Goal: Obtain resource: Download file/media

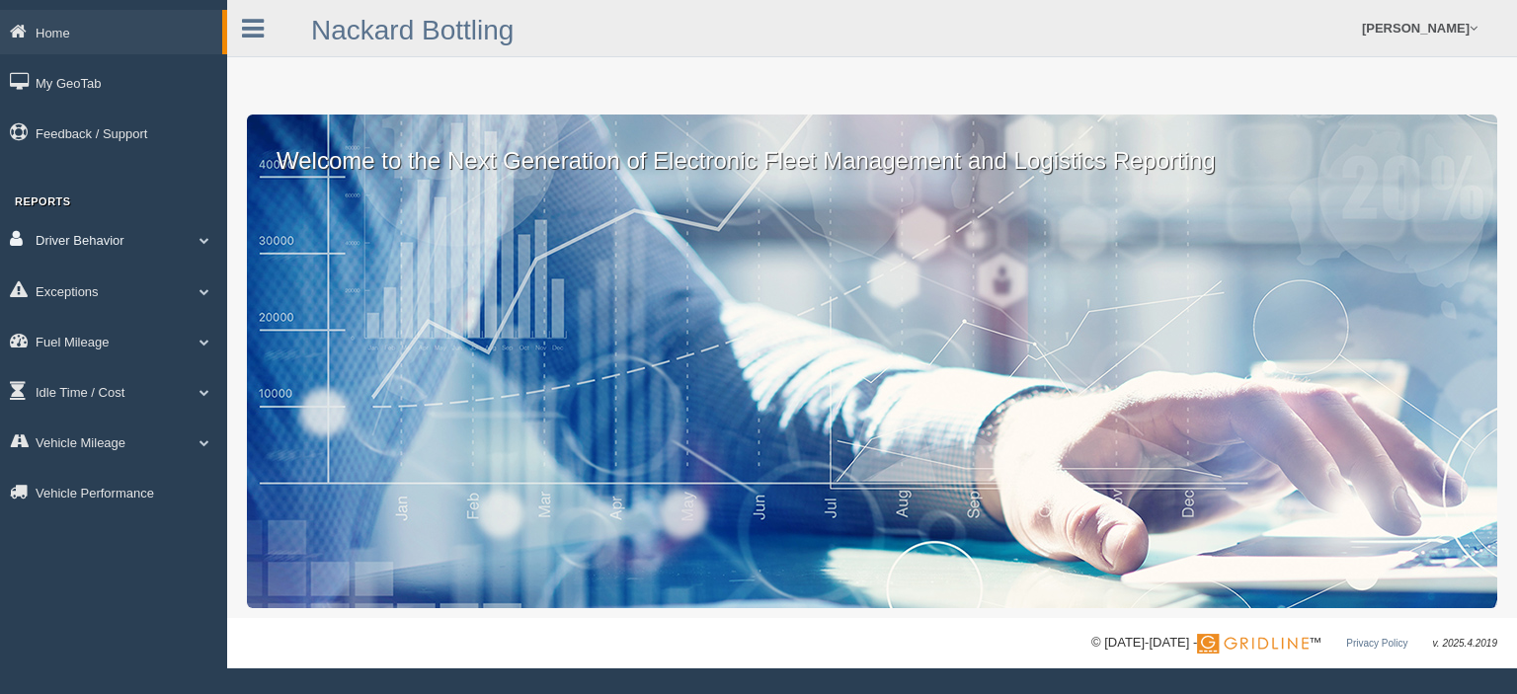
click at [126, 247] on link "Driver Behavior" at bounding box center [113, 239] width 227 height 44
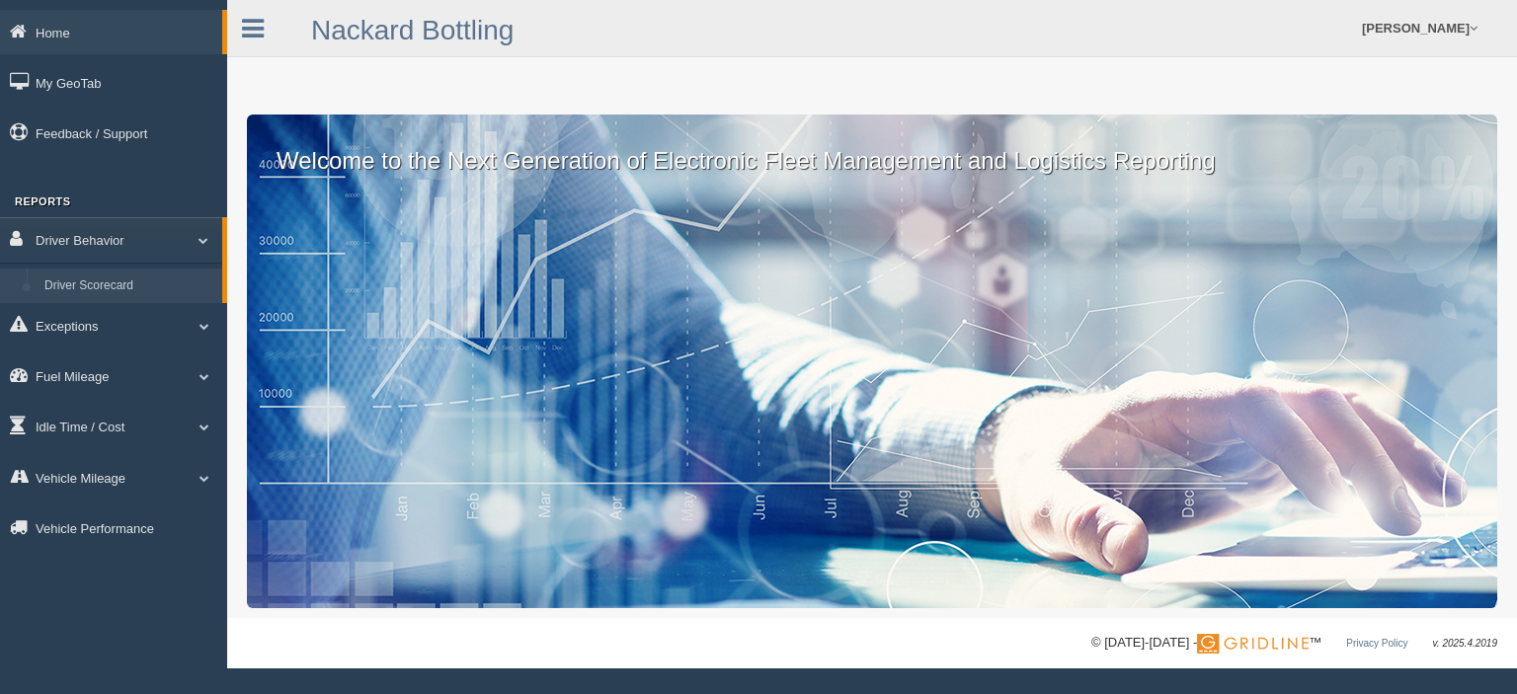
click at [128, 290] on link "Driver Scorecard" at bounding box center [129, 287] width 187 height 36
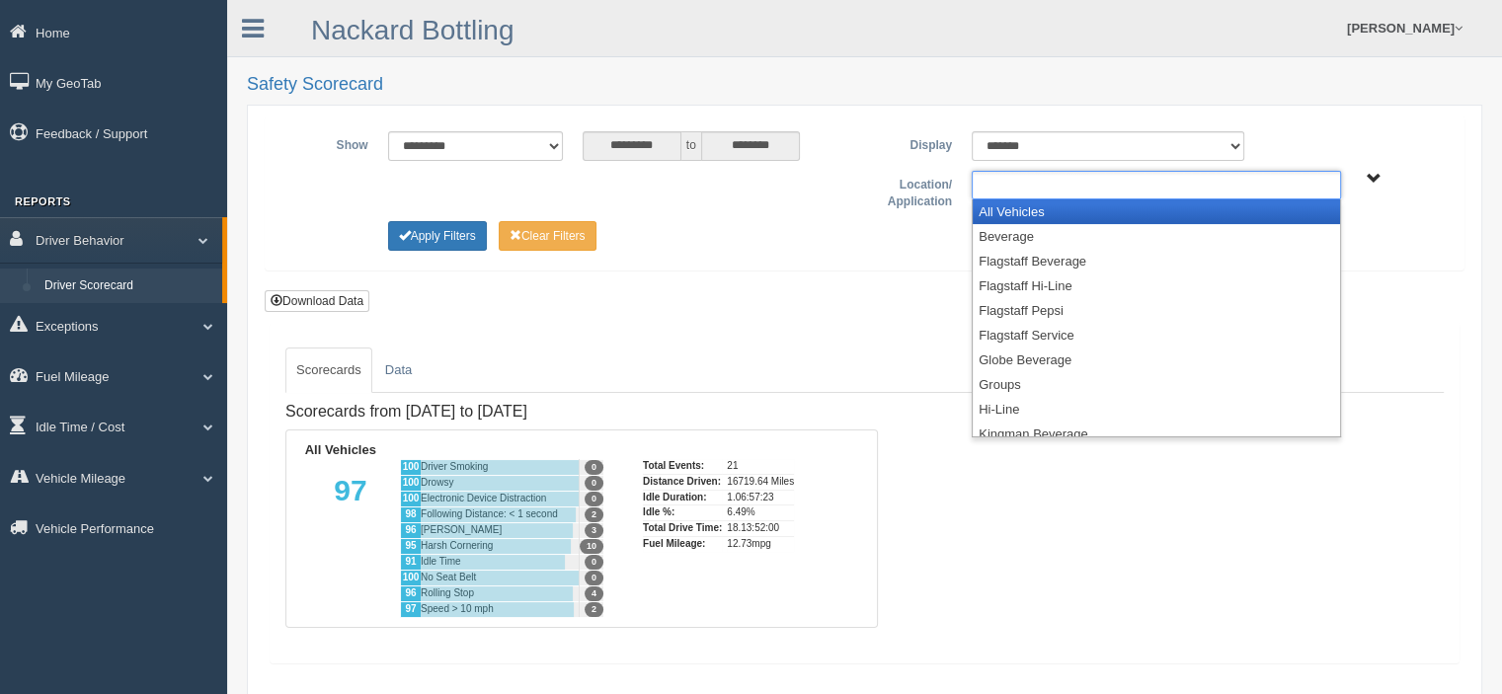
click at [1030, 184] on input "text" at bounding box center [1020, 185] width 85 height 25
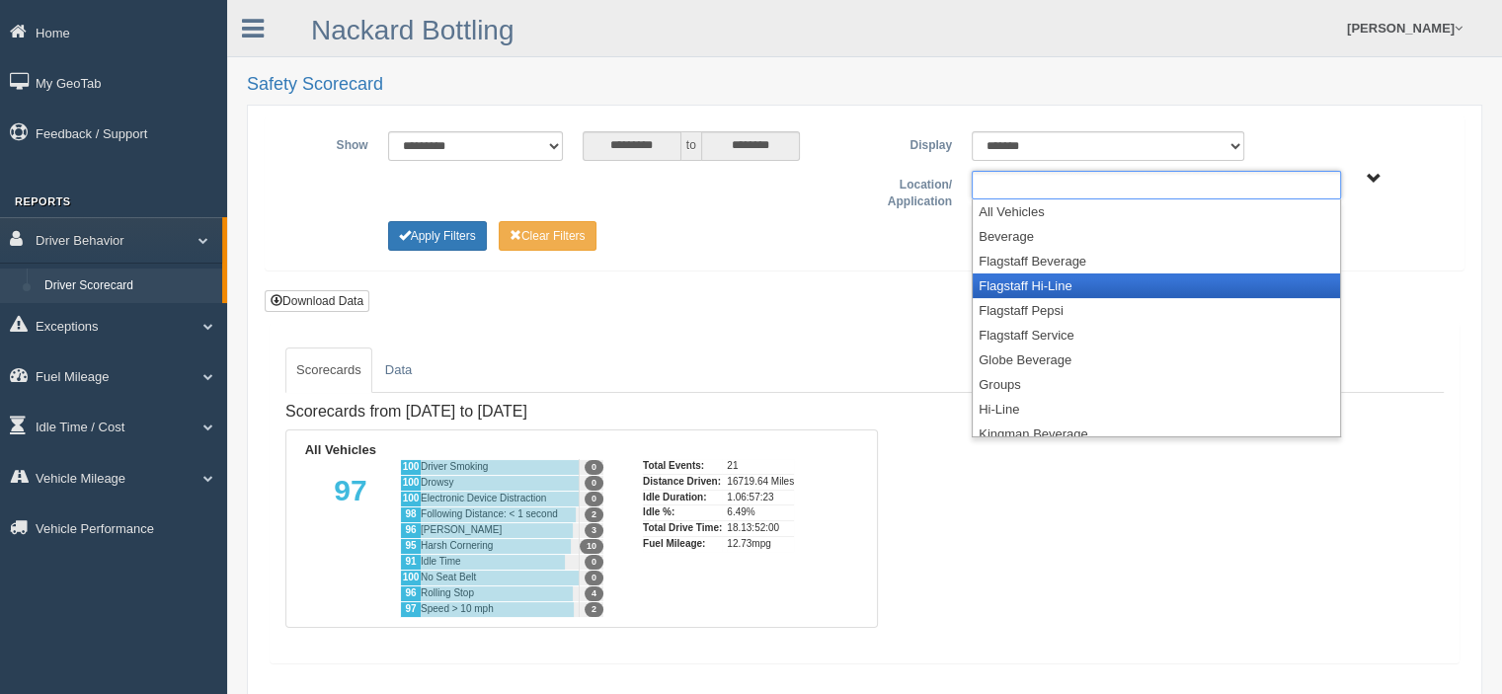
click at [1013, 284] on li "Flagstaff Hi-Line" at bounding box center [1156, 286] width 367 height 25
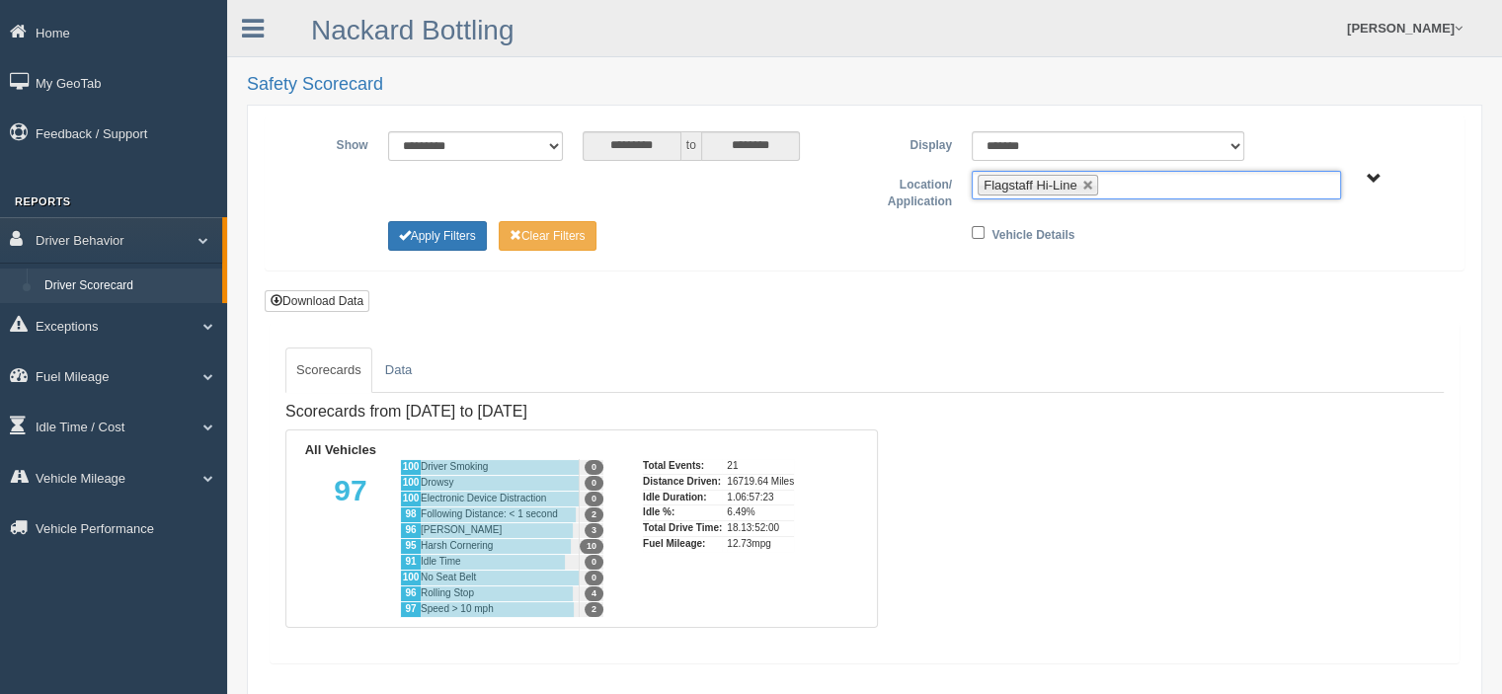
click at [1124, 185] on input "text" at bounding box center [1115, 185] width 25 height 25
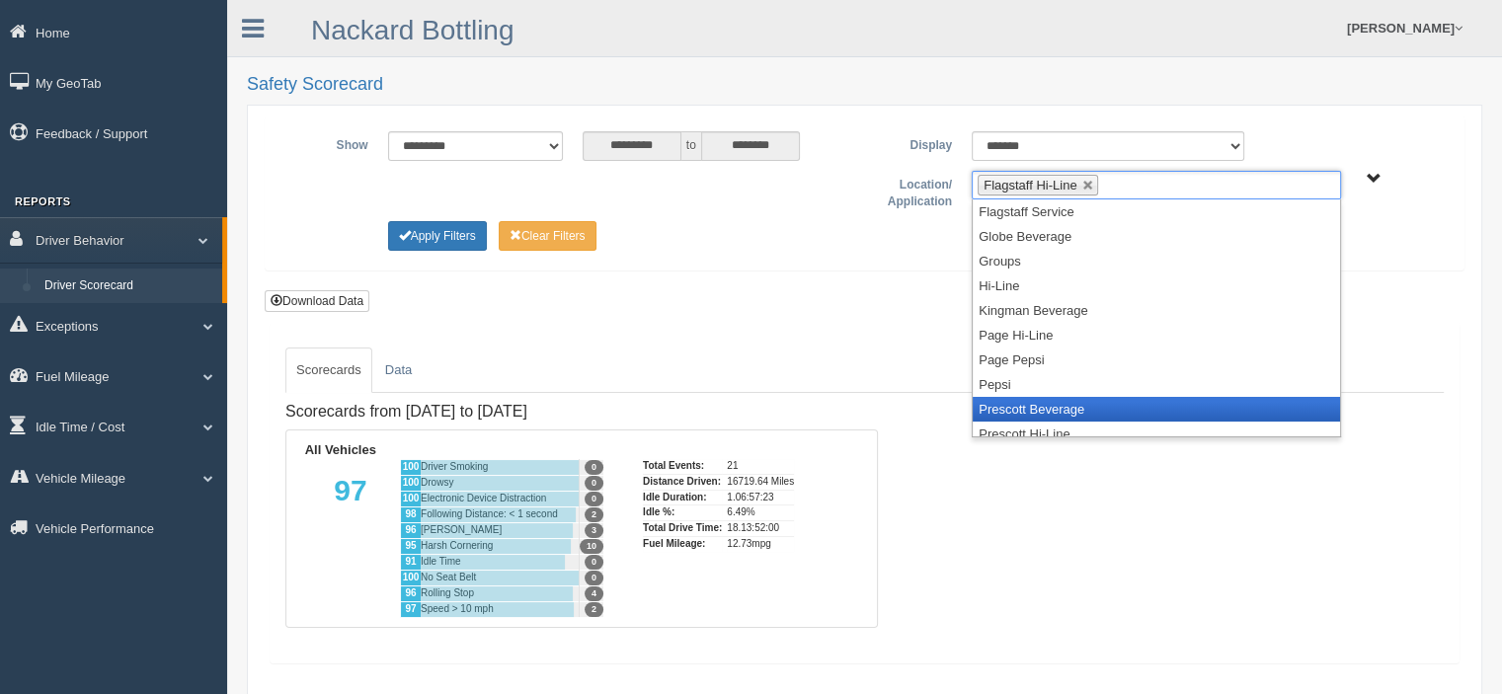
scroll to position [198, 0]
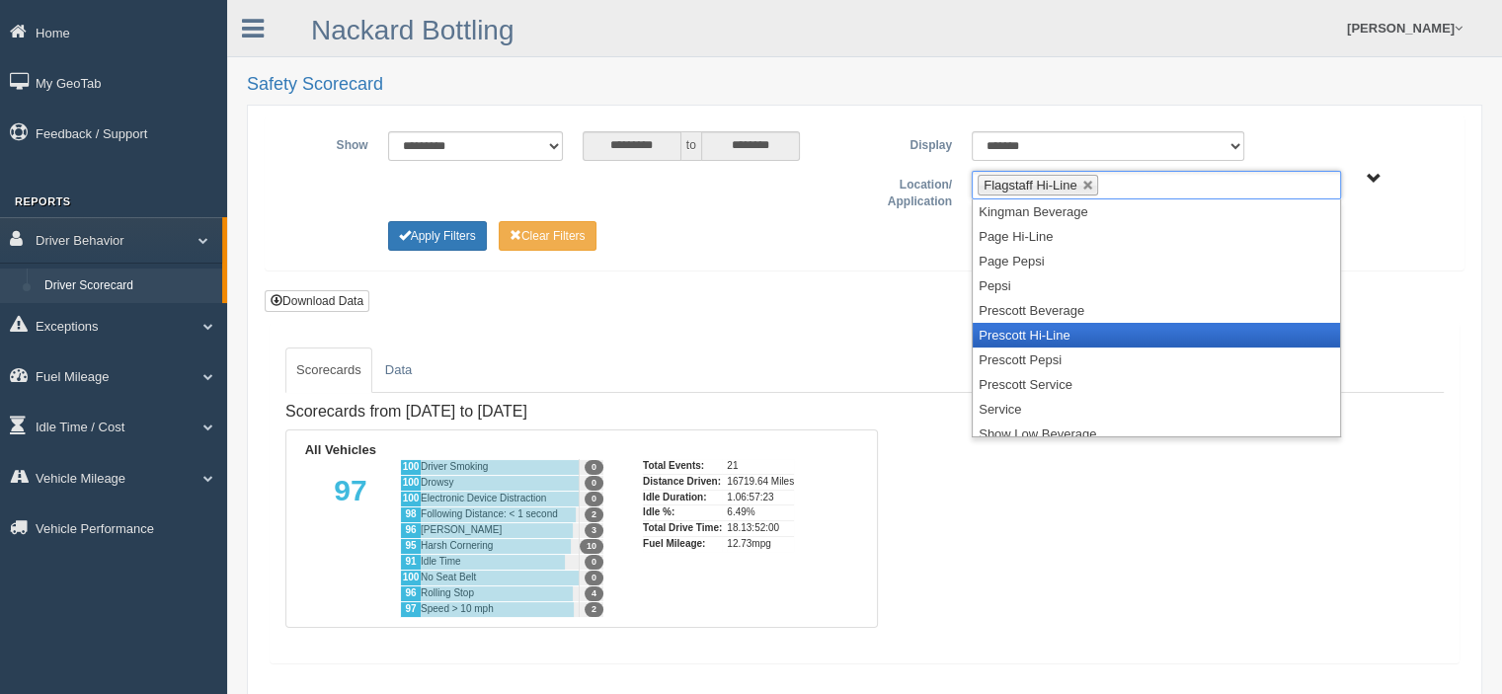
click at [1034, 324] on li "Prescott Hi-Line" at bounding box center [1156, 335] width 367 height 25
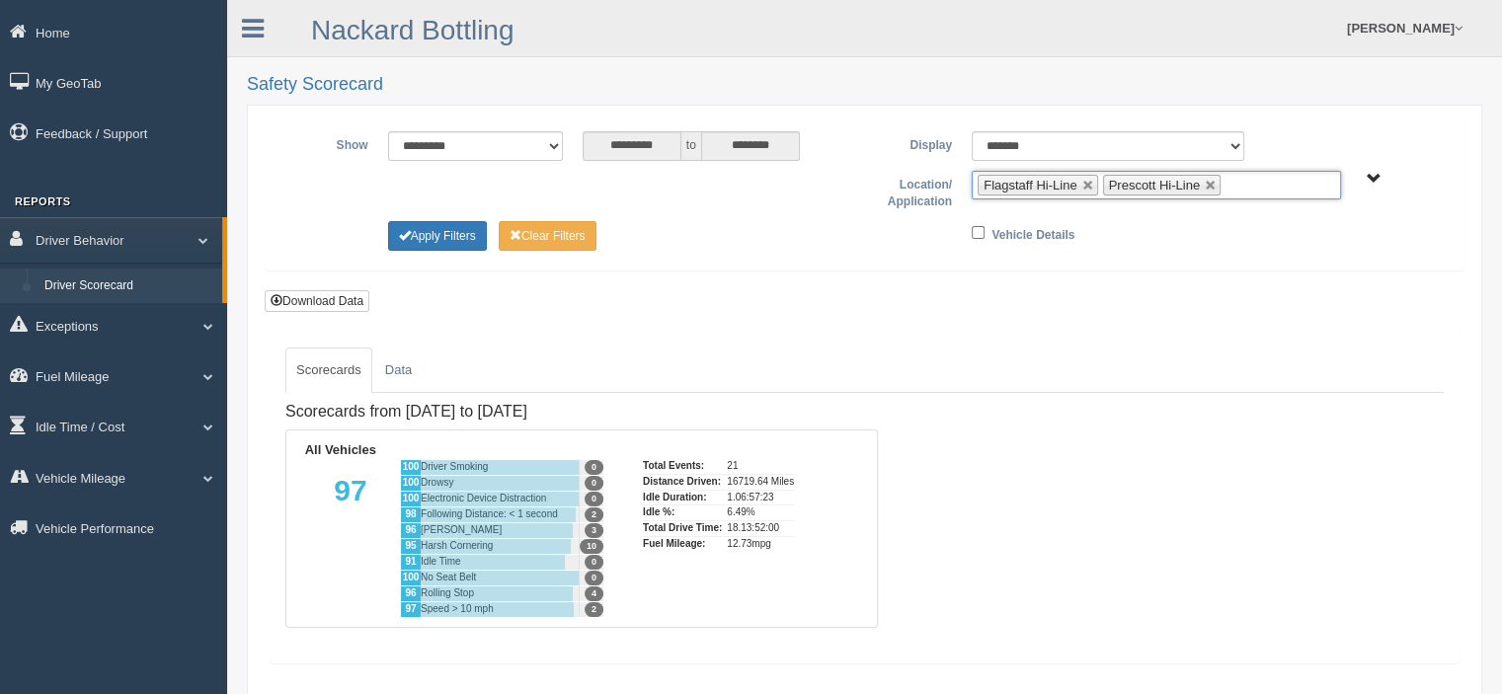
click at [1245, 177] on input "text" at bounding box center [1238, 185] width 25 height 25
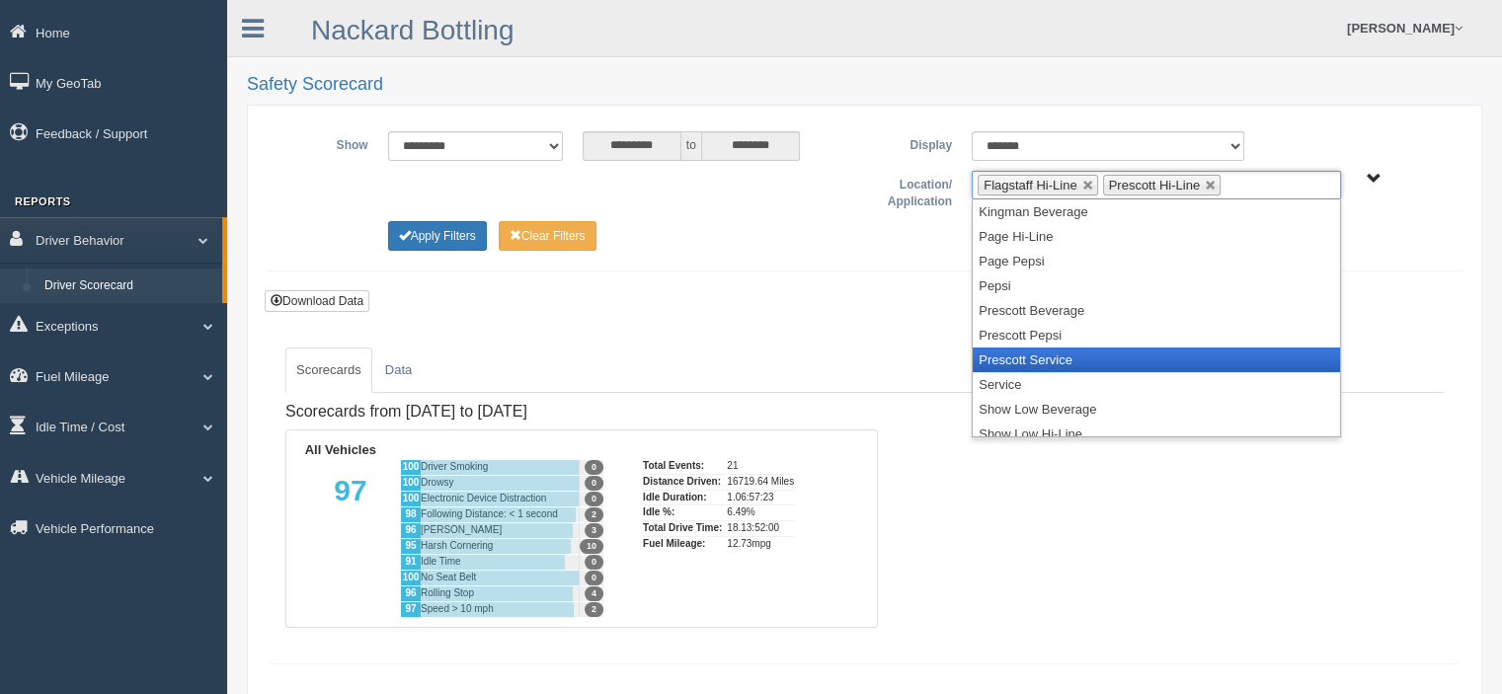
scroll to position [257, 0]
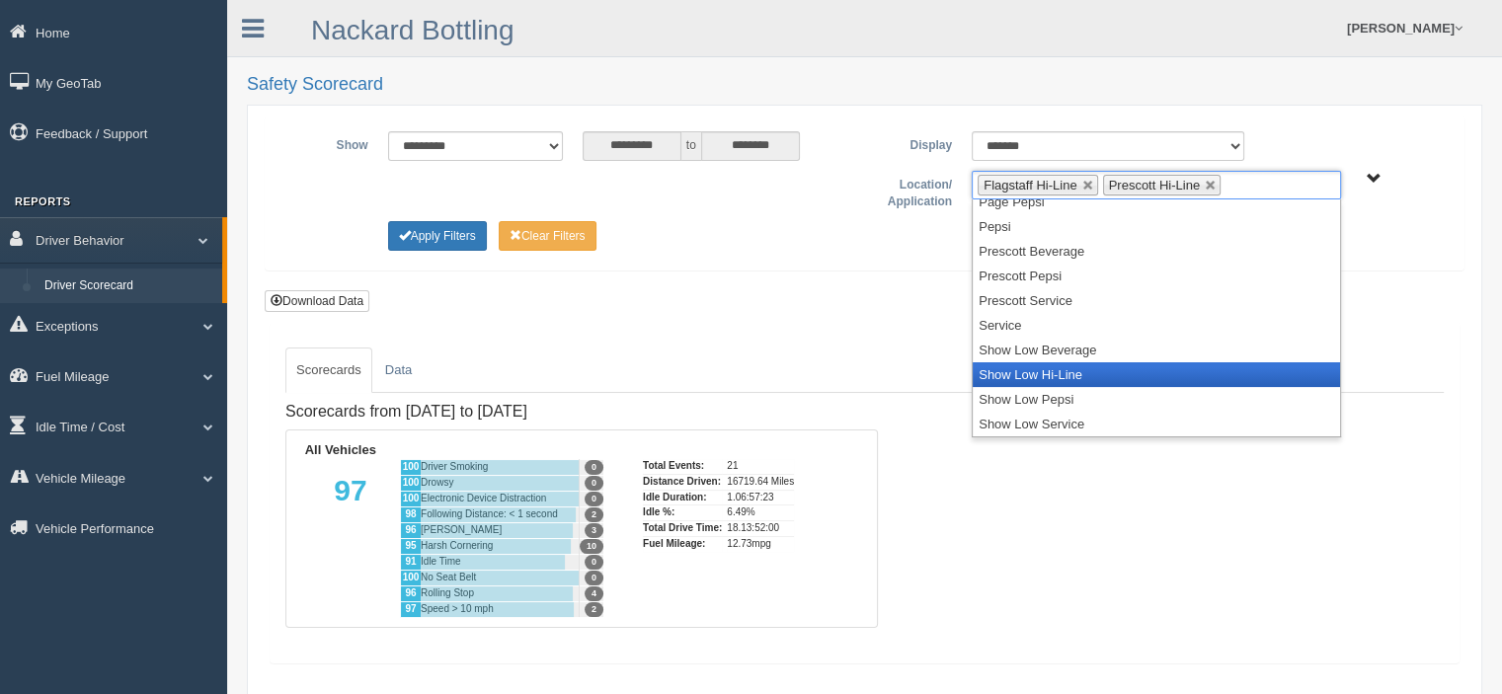
click at [1077, 377] on li "Show Low Hi-Line" at bounding box center [1156, 375] width 367 height 25
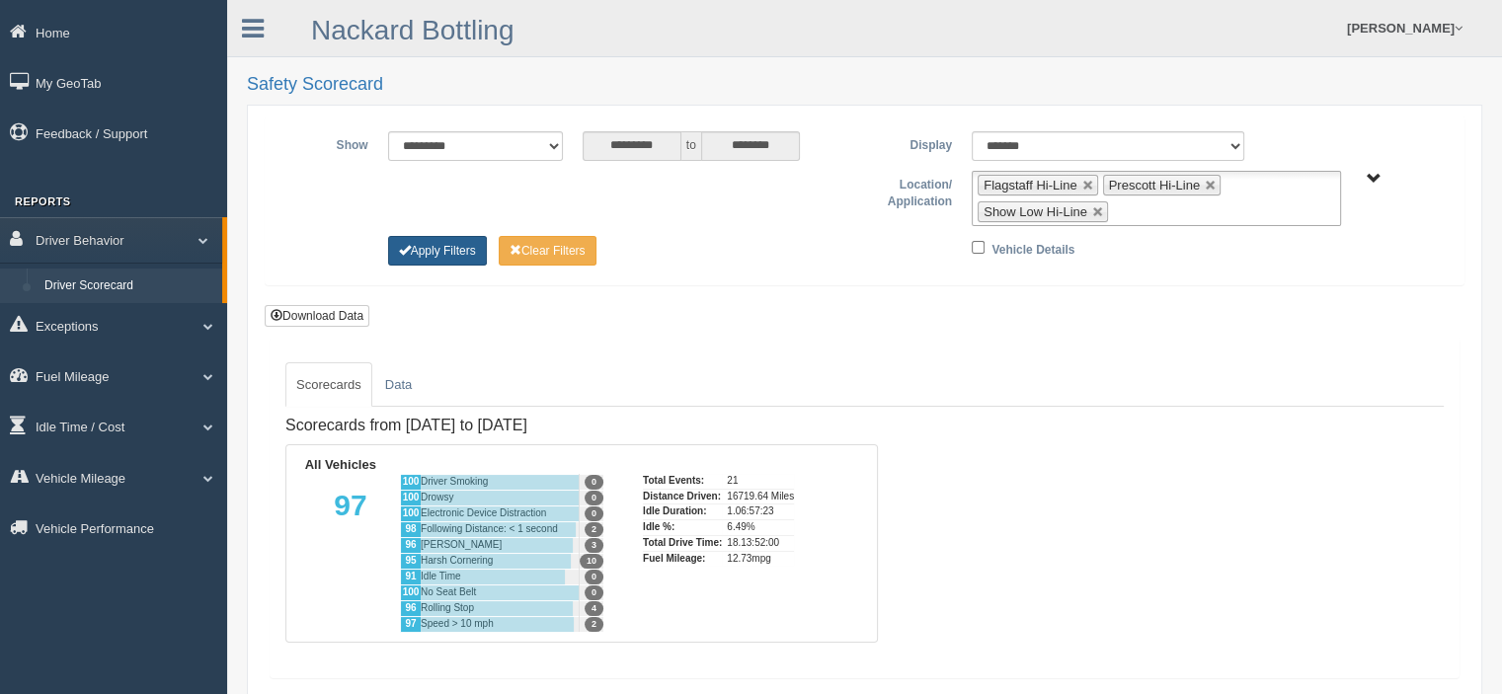
click at [450, 251] on button "Apply Filters" at bounding box center [437, 251] width 99 height 30
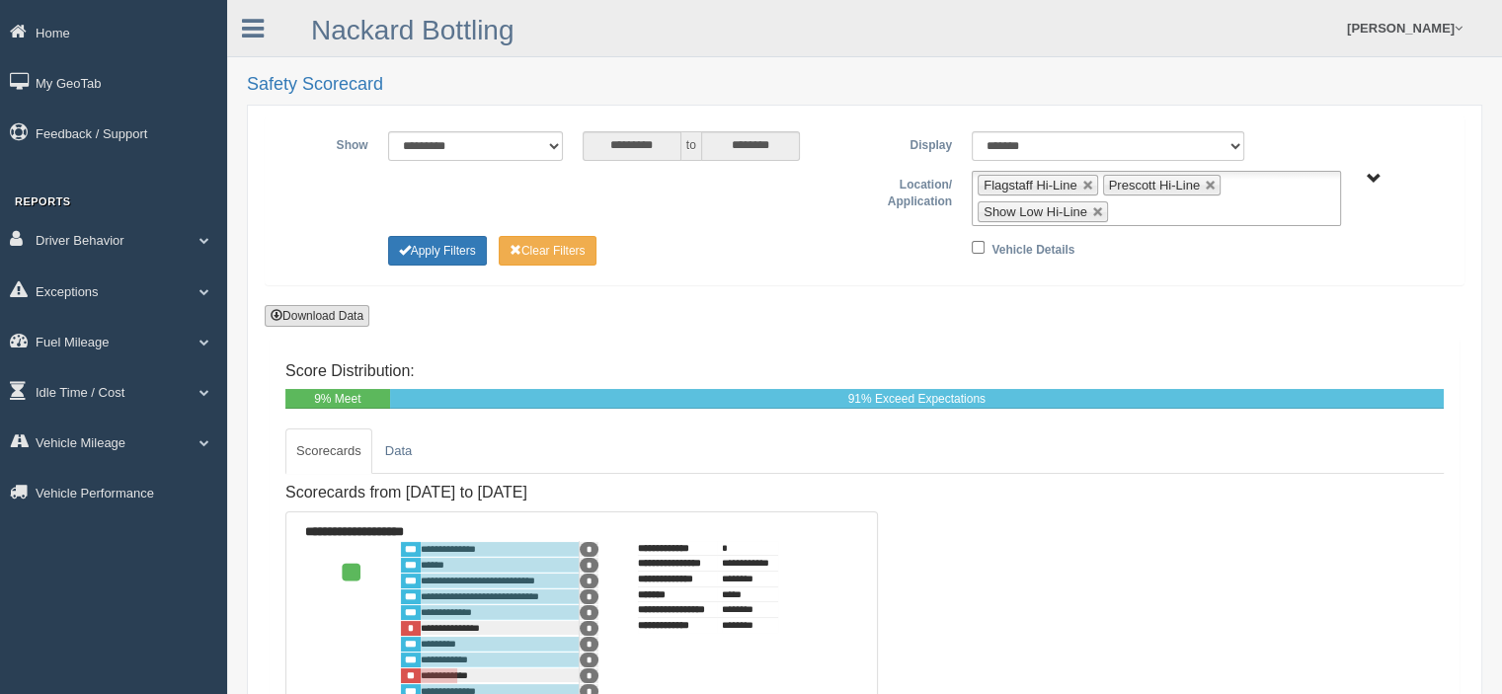
click at [304, 311] on button "Download Data" at bounding box center [317, 316] width 105 height 22
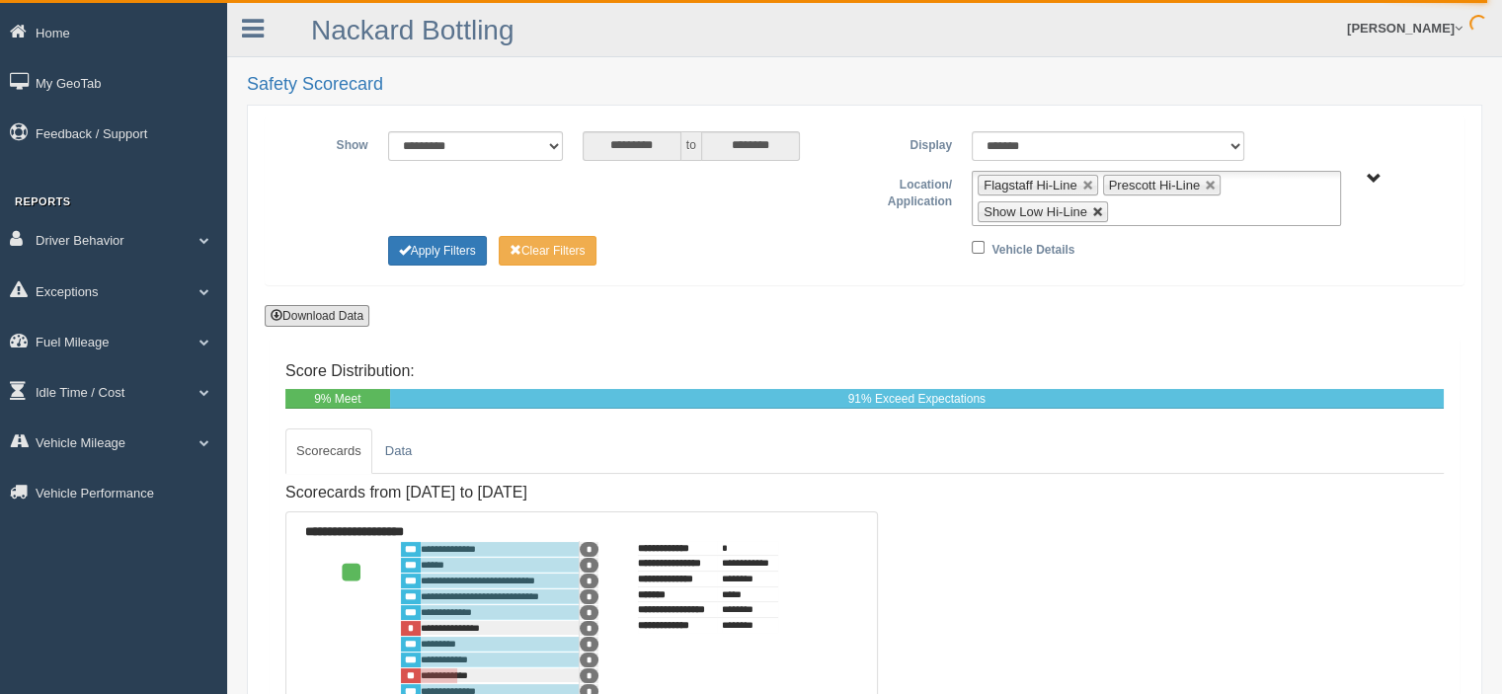
click at [1095, 209] on link at bounding box center [1099, 212] width 12 height 12
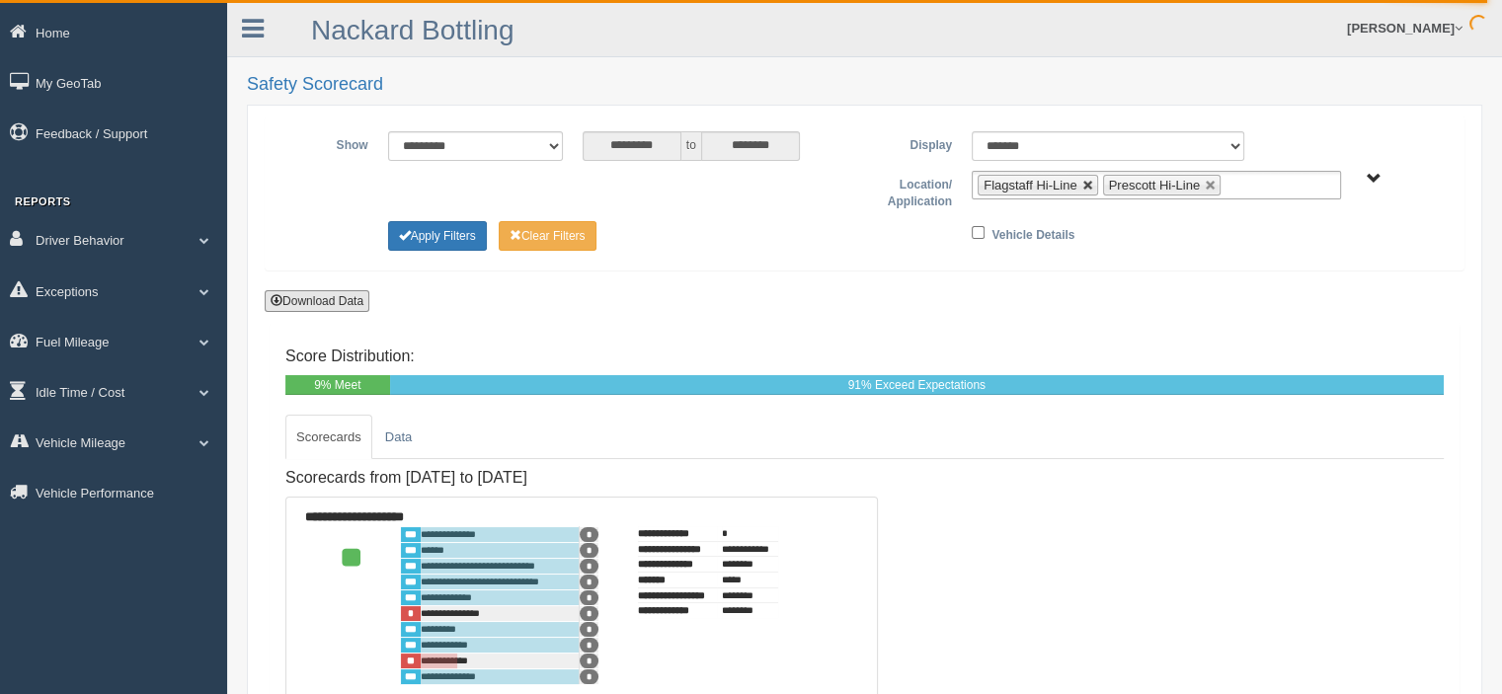
click at [1085, 183] on link at bounding box center [1089, 186] width 12 height 12
click at [1085, 183] on link at bounding box center [1087, 186] width 12 height 12
type input "**********"
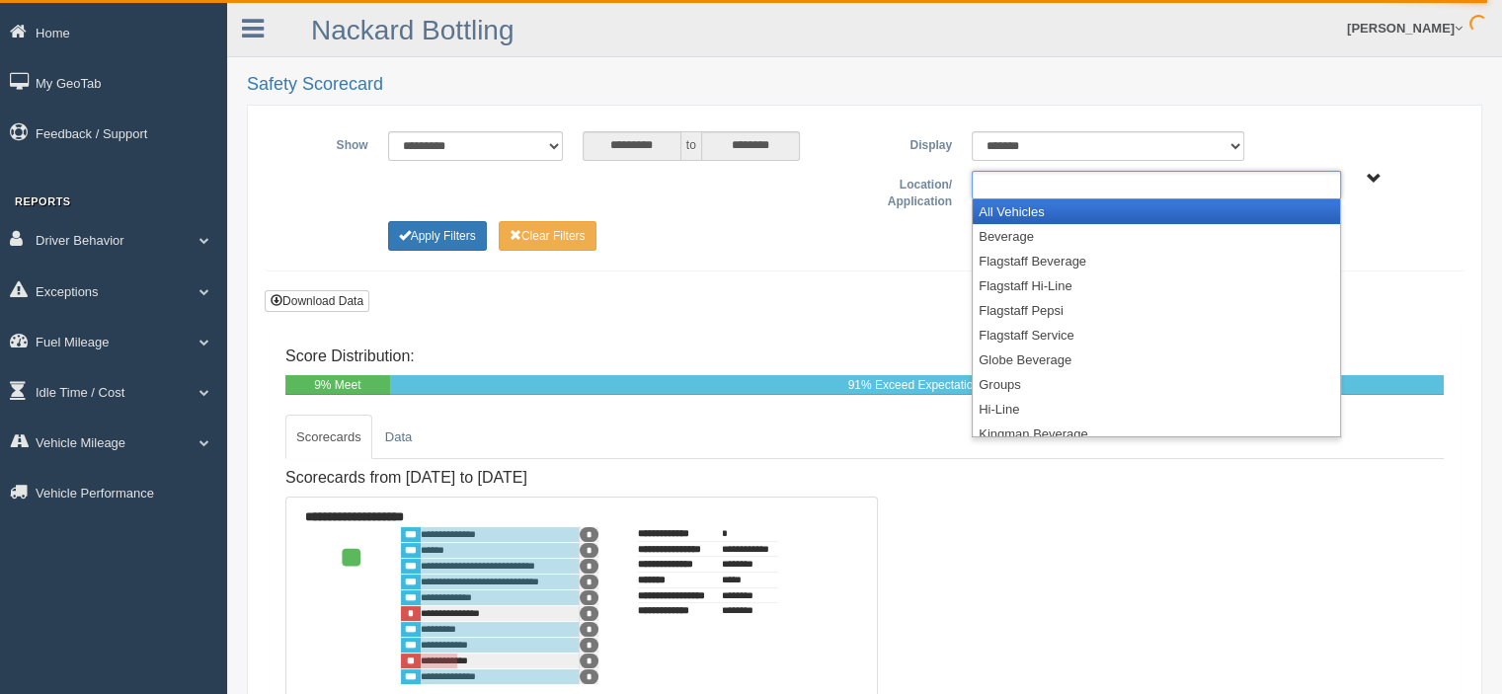
click at [1069, 182] on ul at bounding box center [1156, 185] width 369 height 29
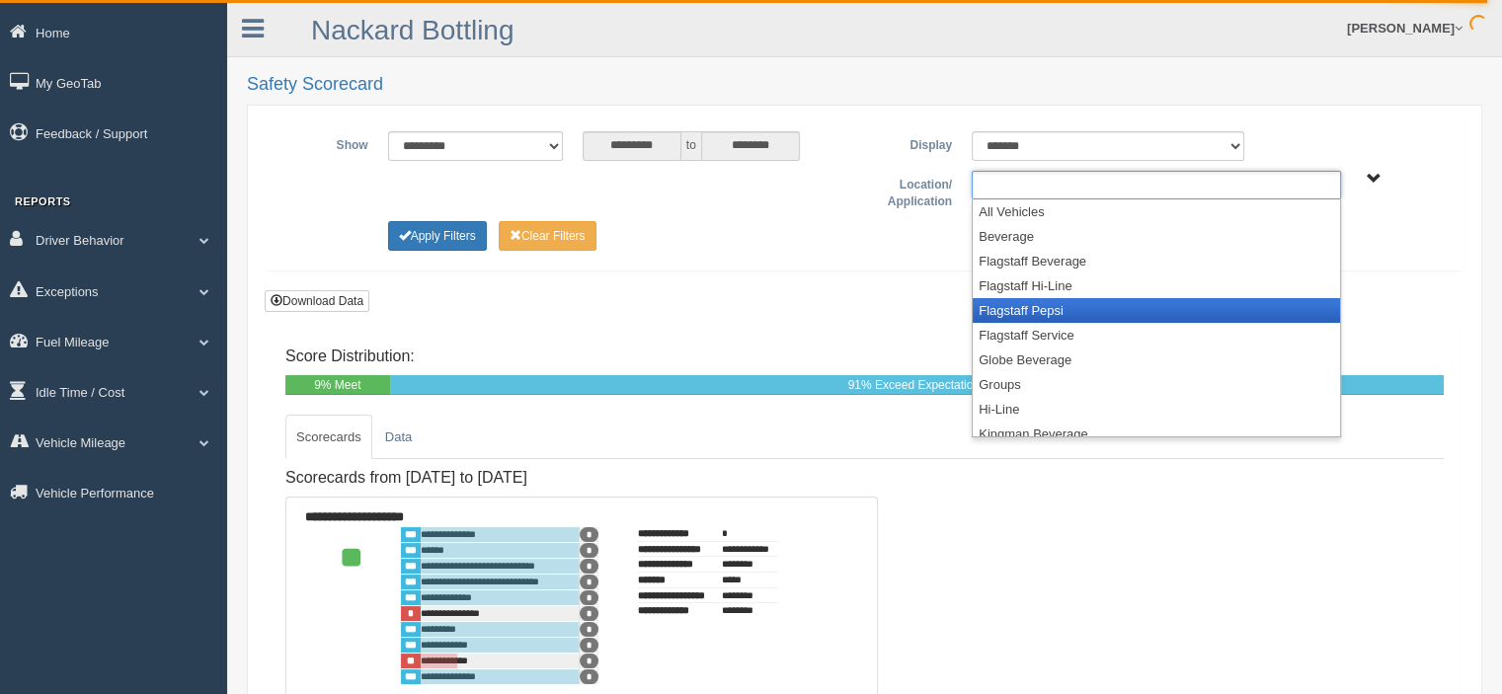
click at [1055, 306] on li "Flagstaff Pepsi" at bounding box center [1156, 310] width 367 height 25
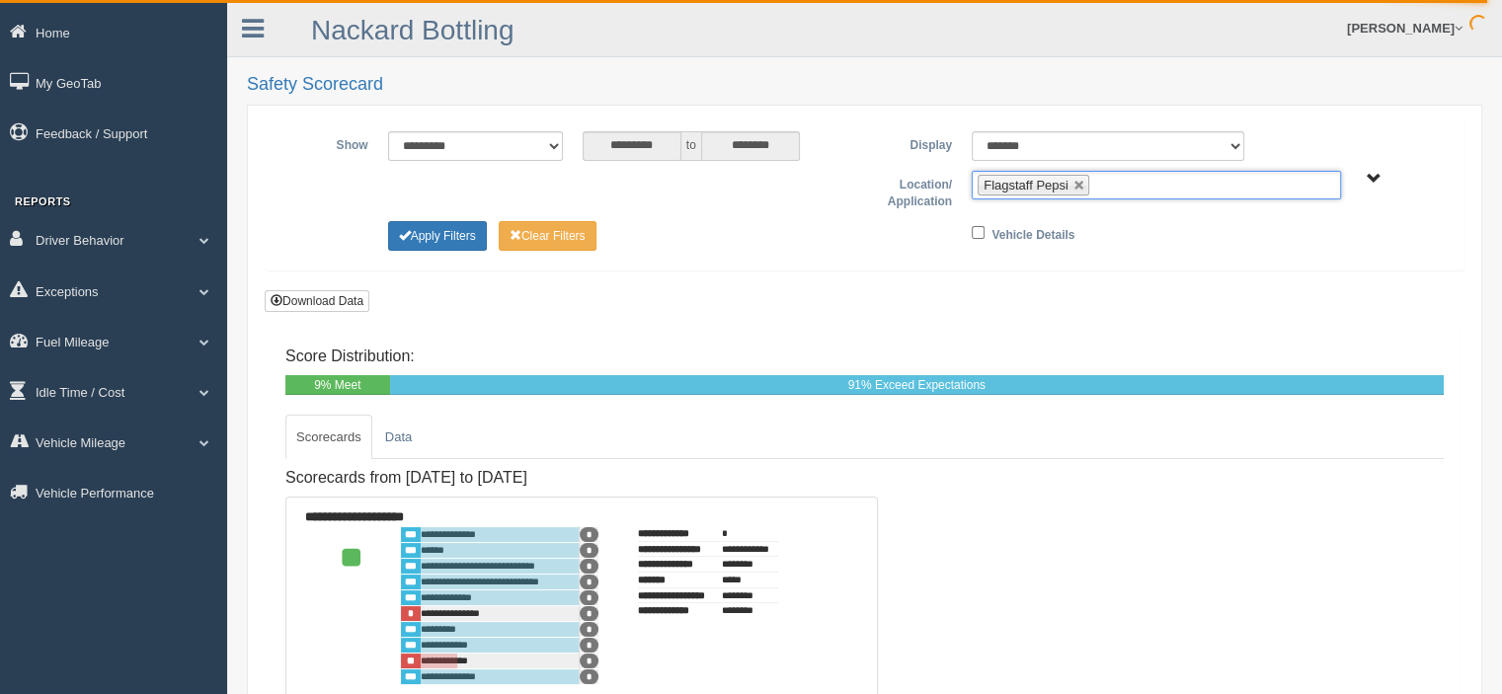
click at [1126, 178] on ul "Flagstaff Pepsi" at bounding box center [1156, 185] width 369 height 29
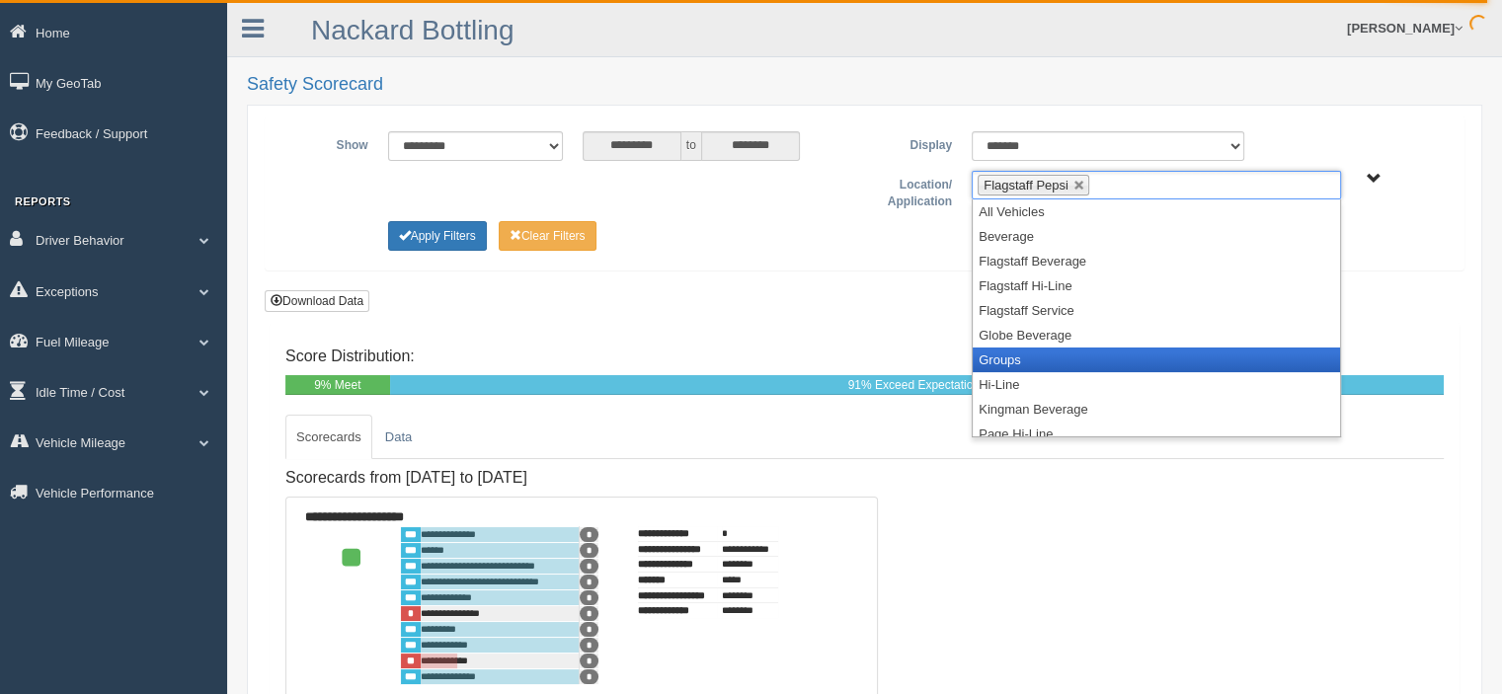
scroll to position [198, 0]
click at [1063, 360] on li "Prescott Pepsi" at bounding box center [1156, 360] width 367 height 25
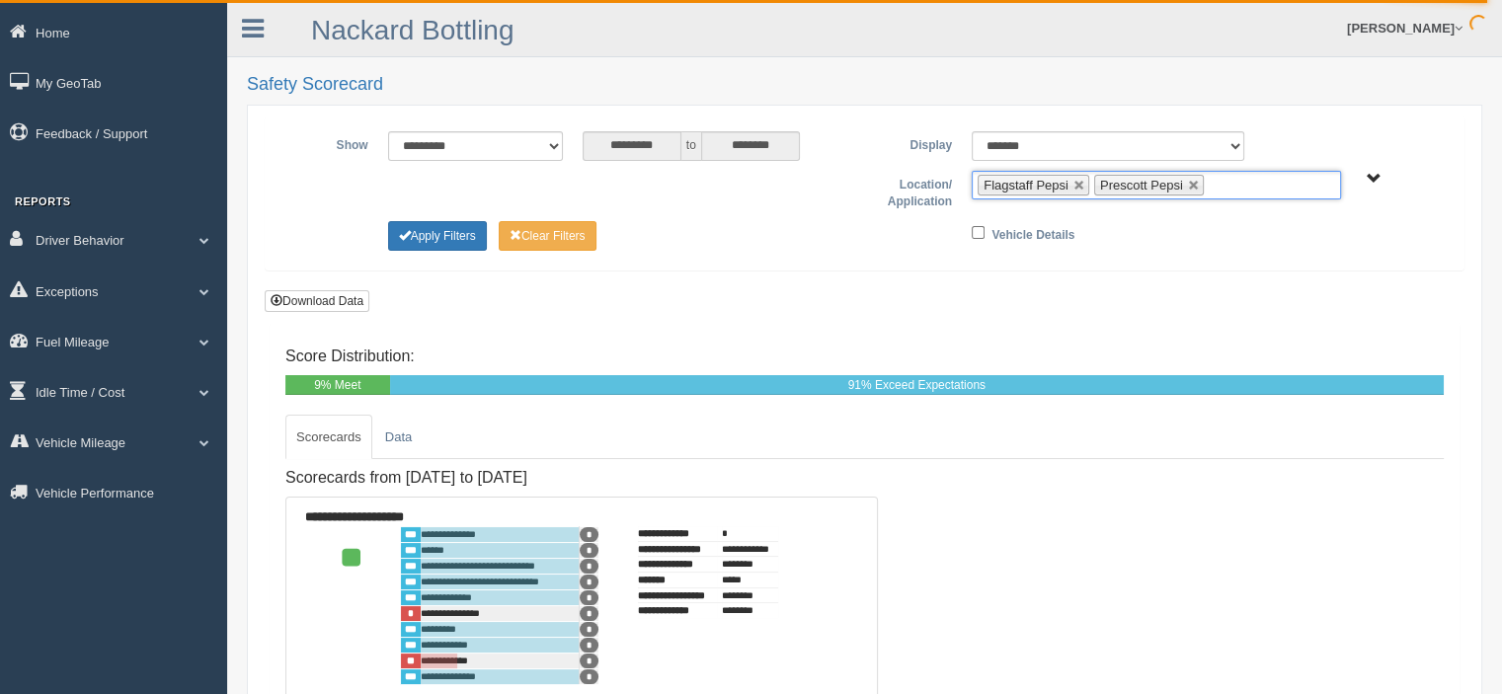
click at [1273, 184] on ul "Flagstaff Pepsi Prescott Pepsi" at bounding box center [1156, 185] width 369 height 29
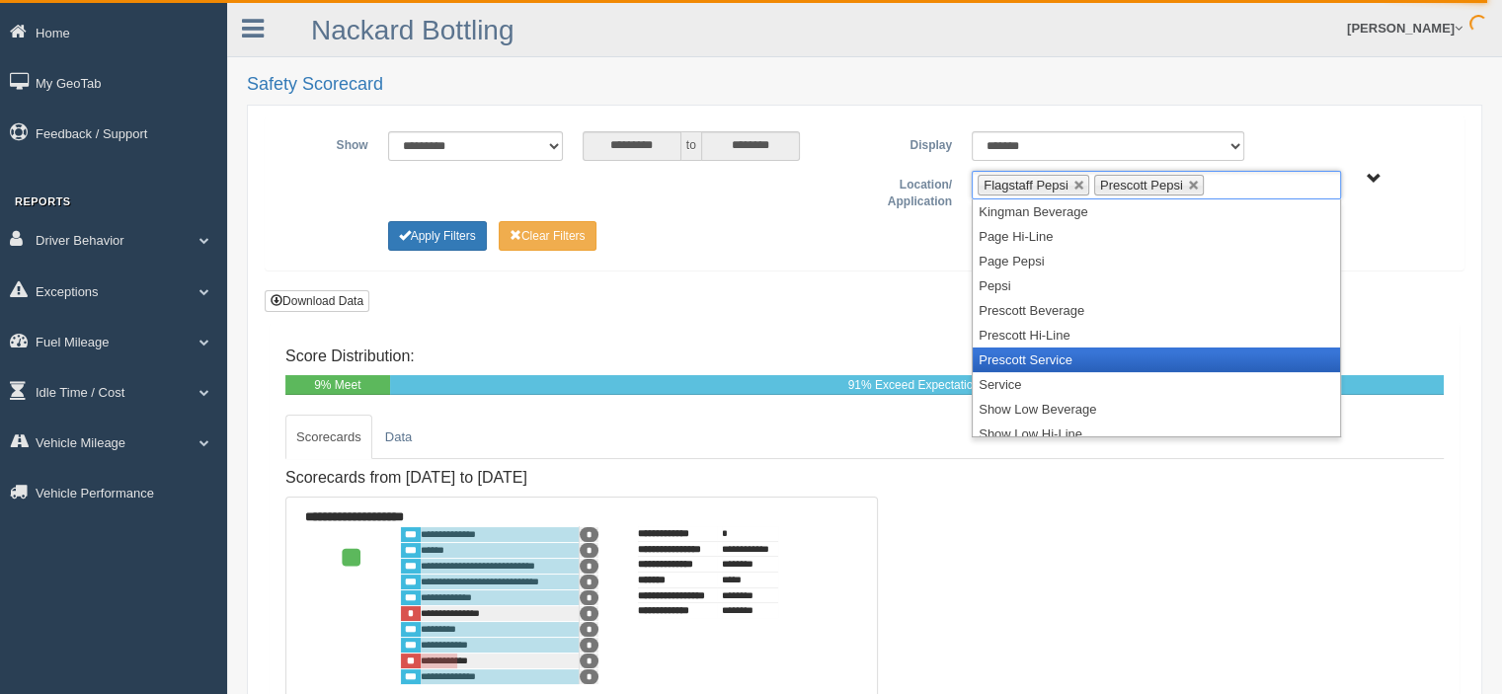
scroll to position [257, 0]
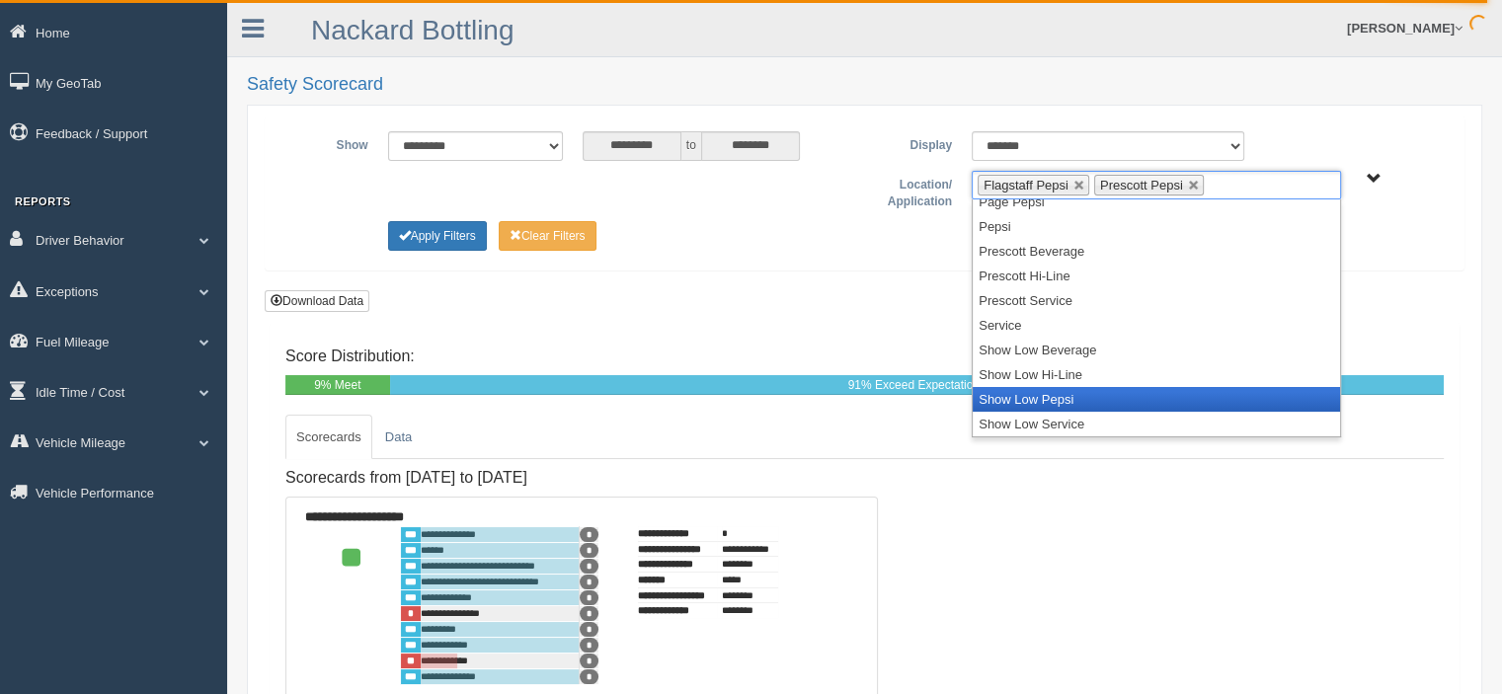
click at [1069, 396] on li "Show Low Pepsi" at bounding box center [1156, 399] width 367 height 25
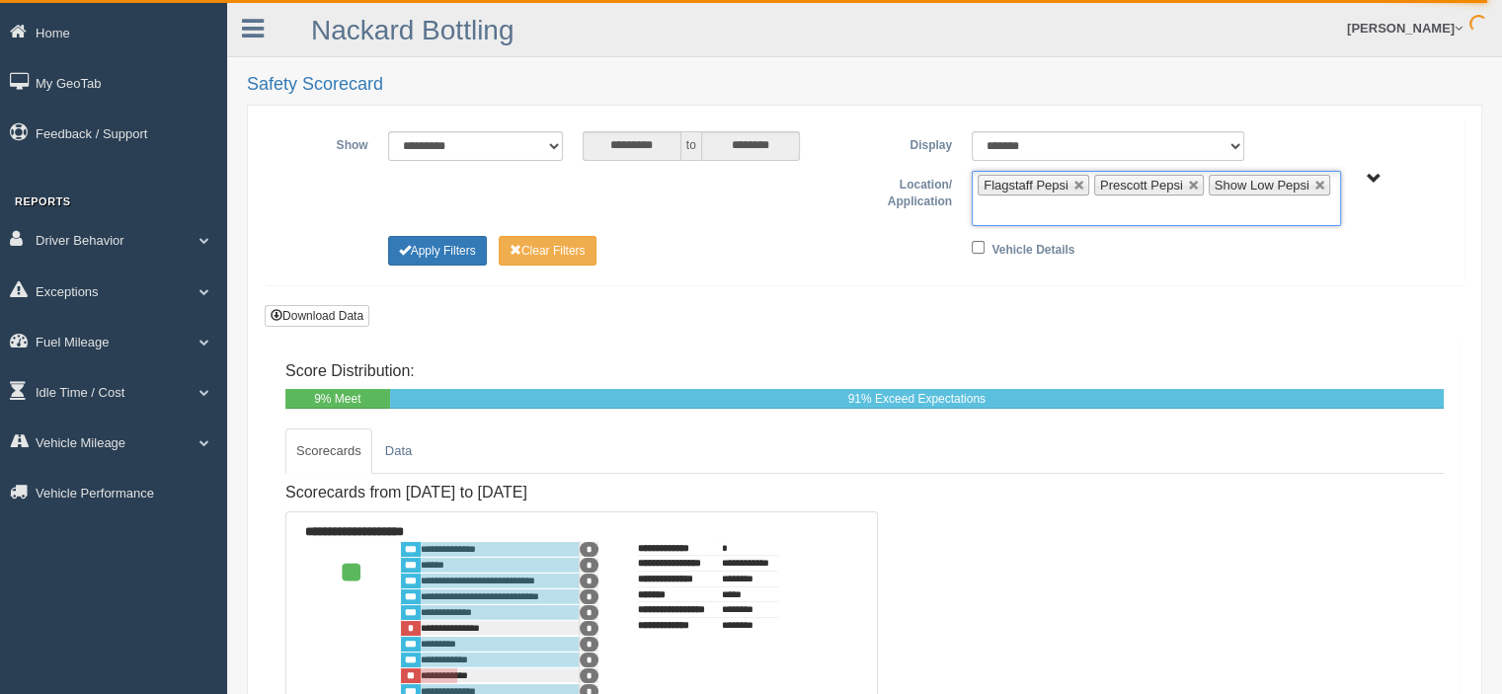
scroll to position [232, 0]
click at [450, 240] on button "Apply Filters" at bounding box center [437, 251] width 99 height 30
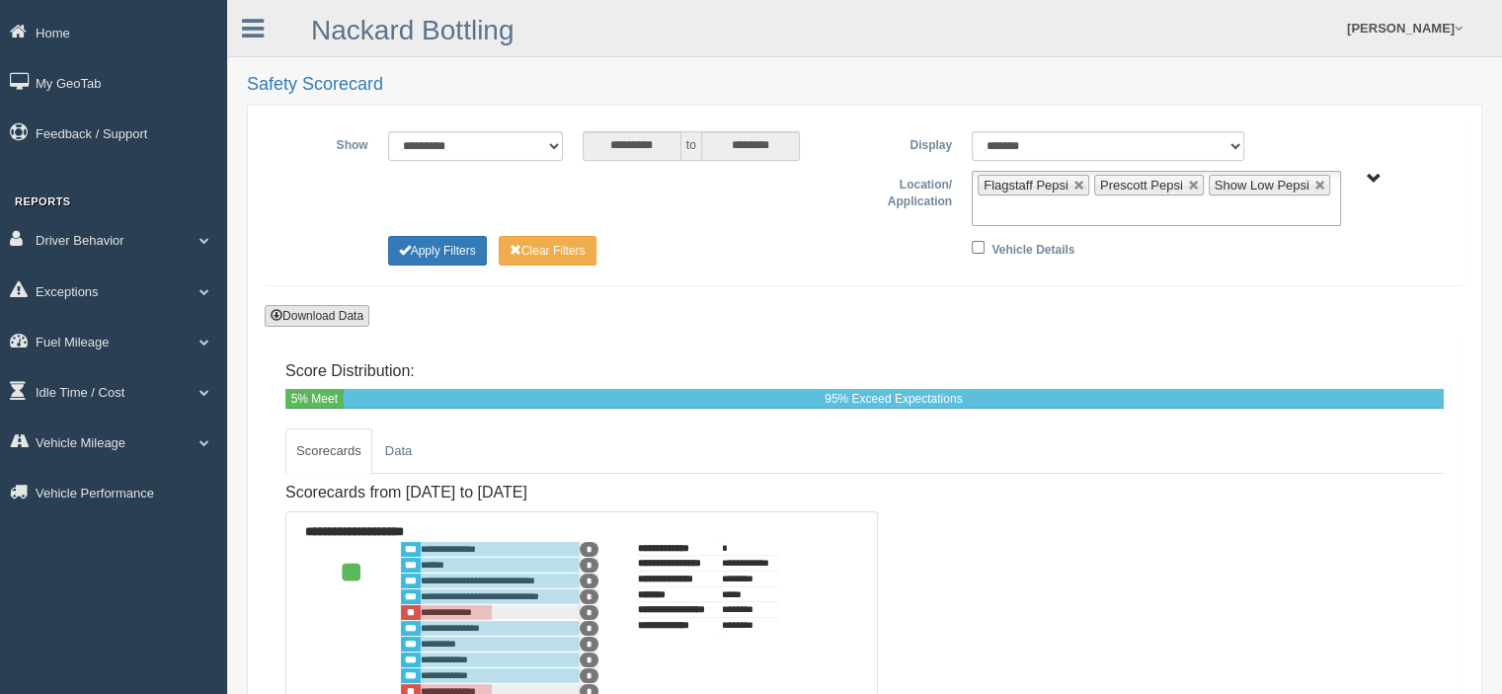
click at [344, 315] on button "Download Data" at bounding box center [317, 316] width 105 height 22
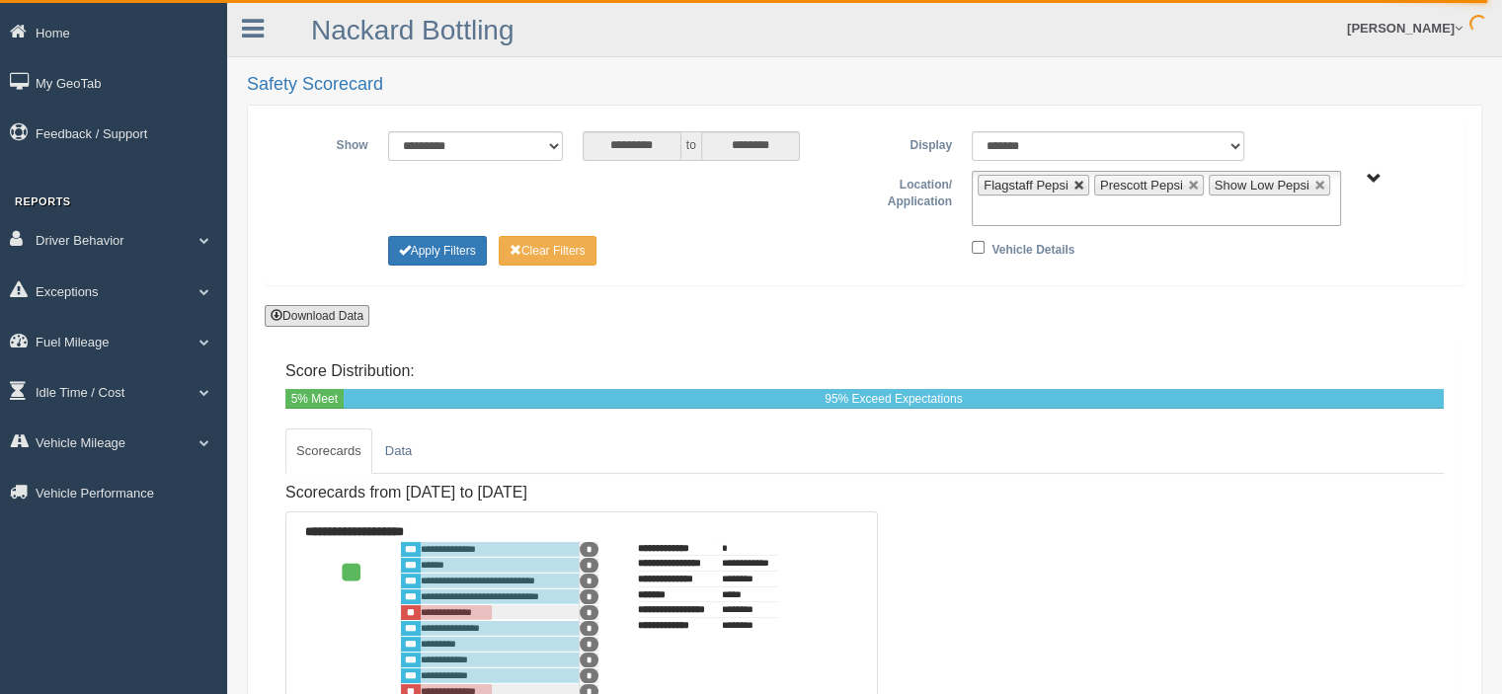
click at [1076, 181] on link at bounding box center [1080, 186] width 12 height 12
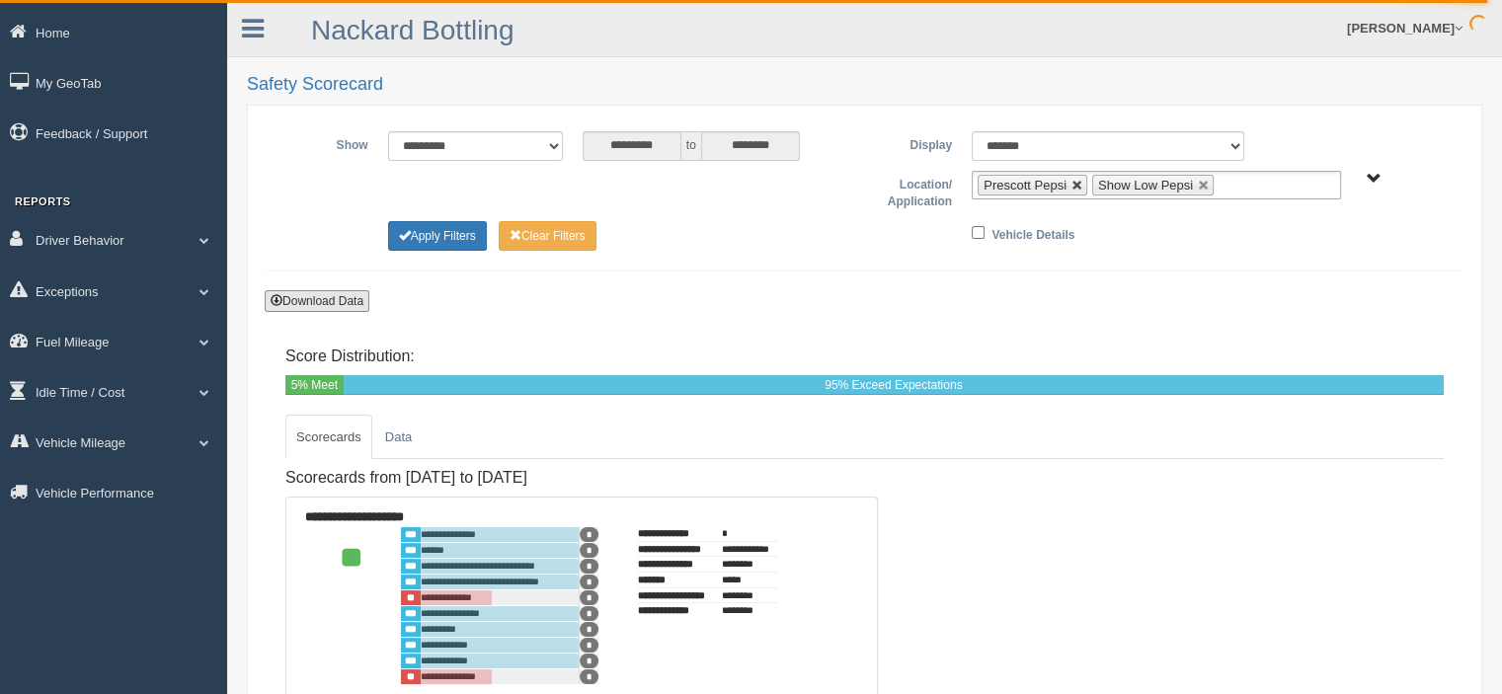
click at [1077, 181] on link at bounding box center [1078, 186] width 12 height 12
click at [1084, 181] on link at bounding box center [1090, 186] width 12 height 12
type input "**********"
click at [1057, 186] on input "text" at bounding box center [1020, 185] width 85 height 25
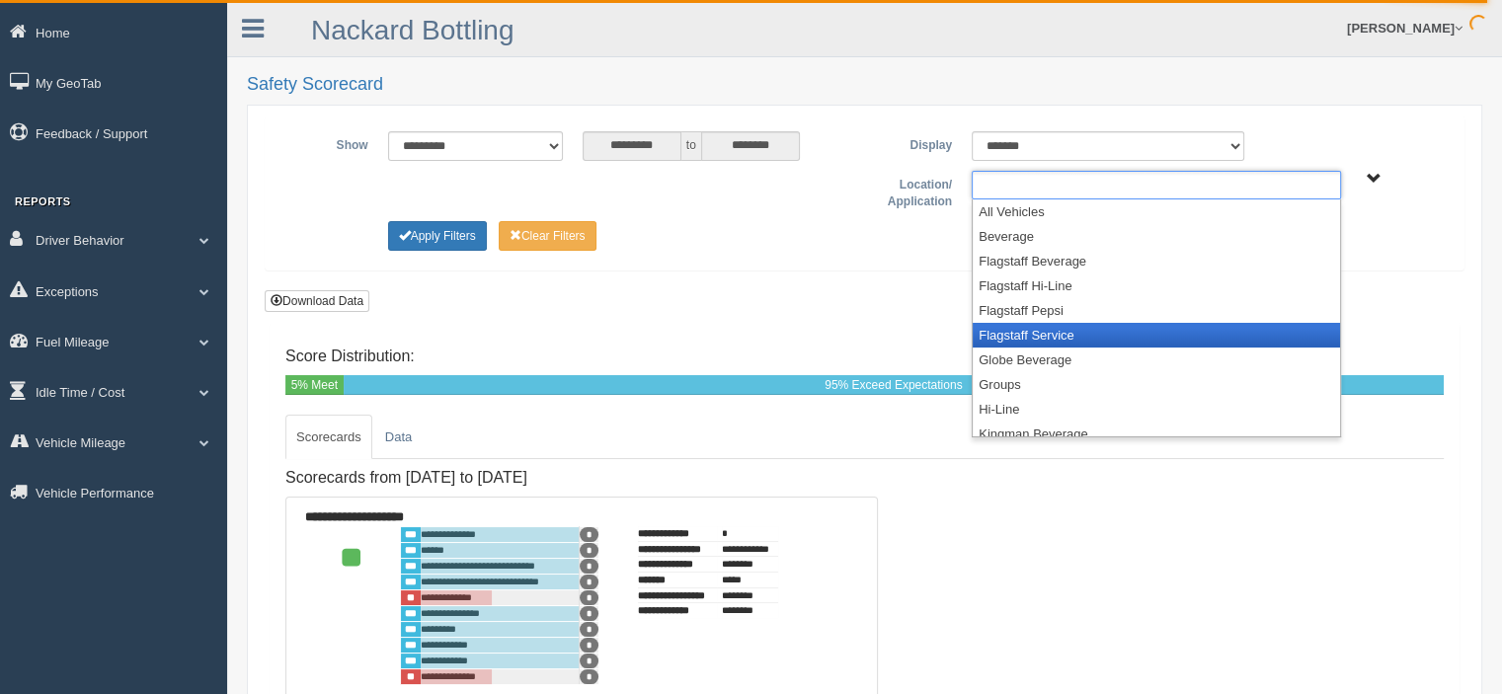
click at [1035, 330] on li "Flagstaff Service" at bounding box center [1156, 335] width 367 height 25
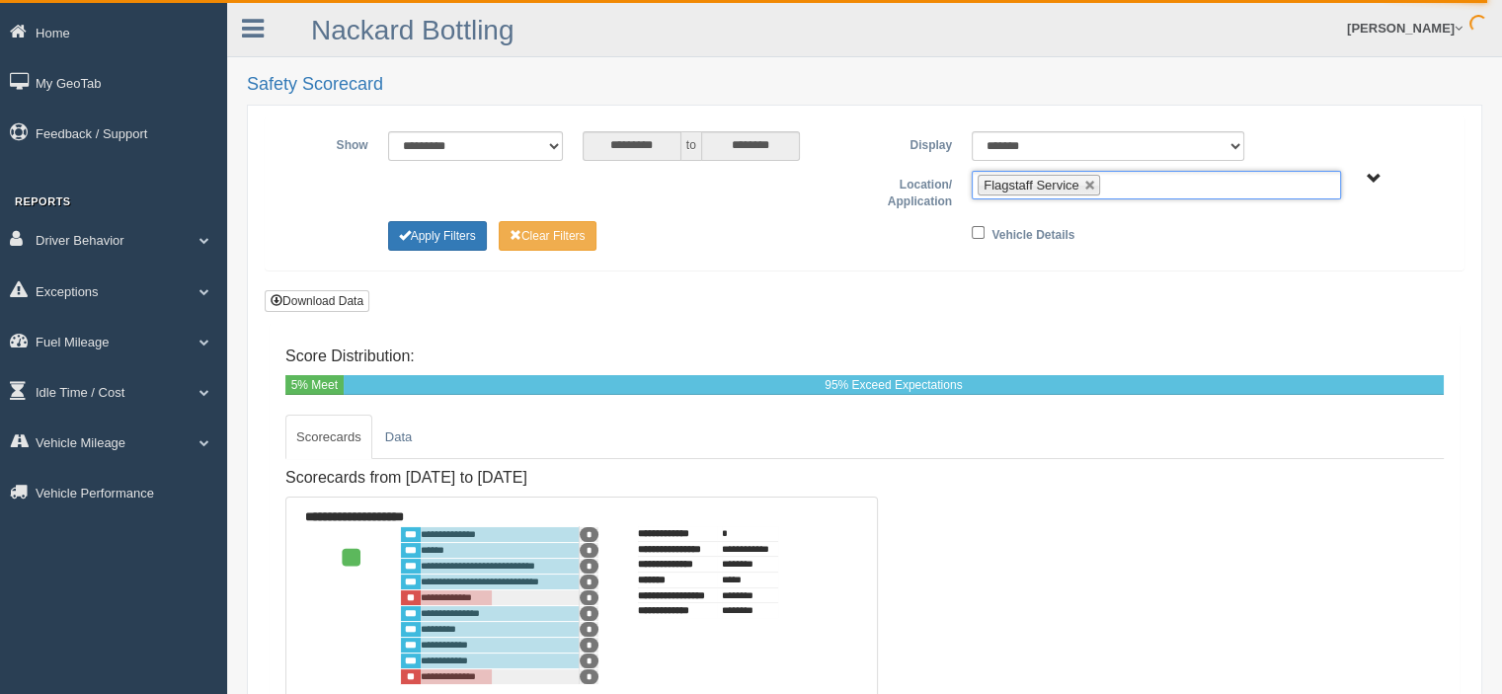
click at [1120, 184] on input "text" at bounding box center [1117, 185] width 25 height 25
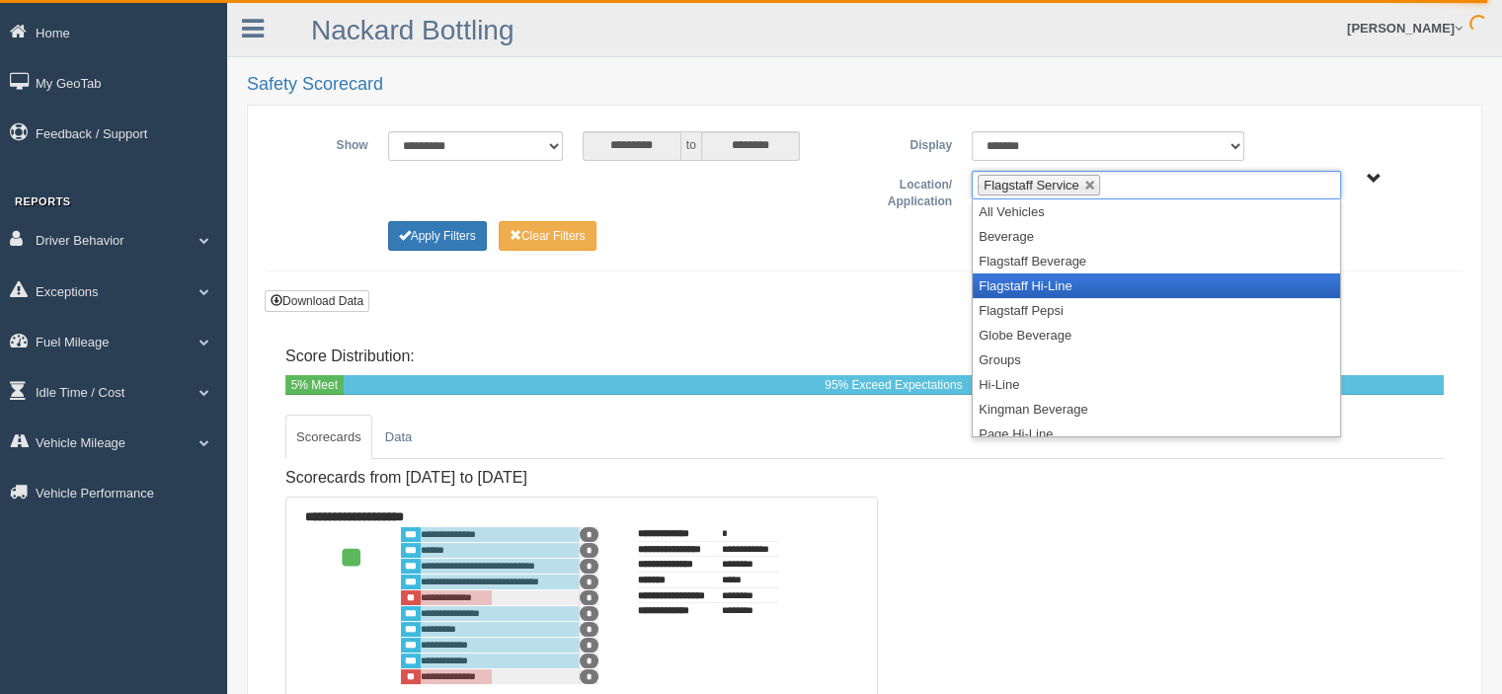
scroll to position [198, 0]
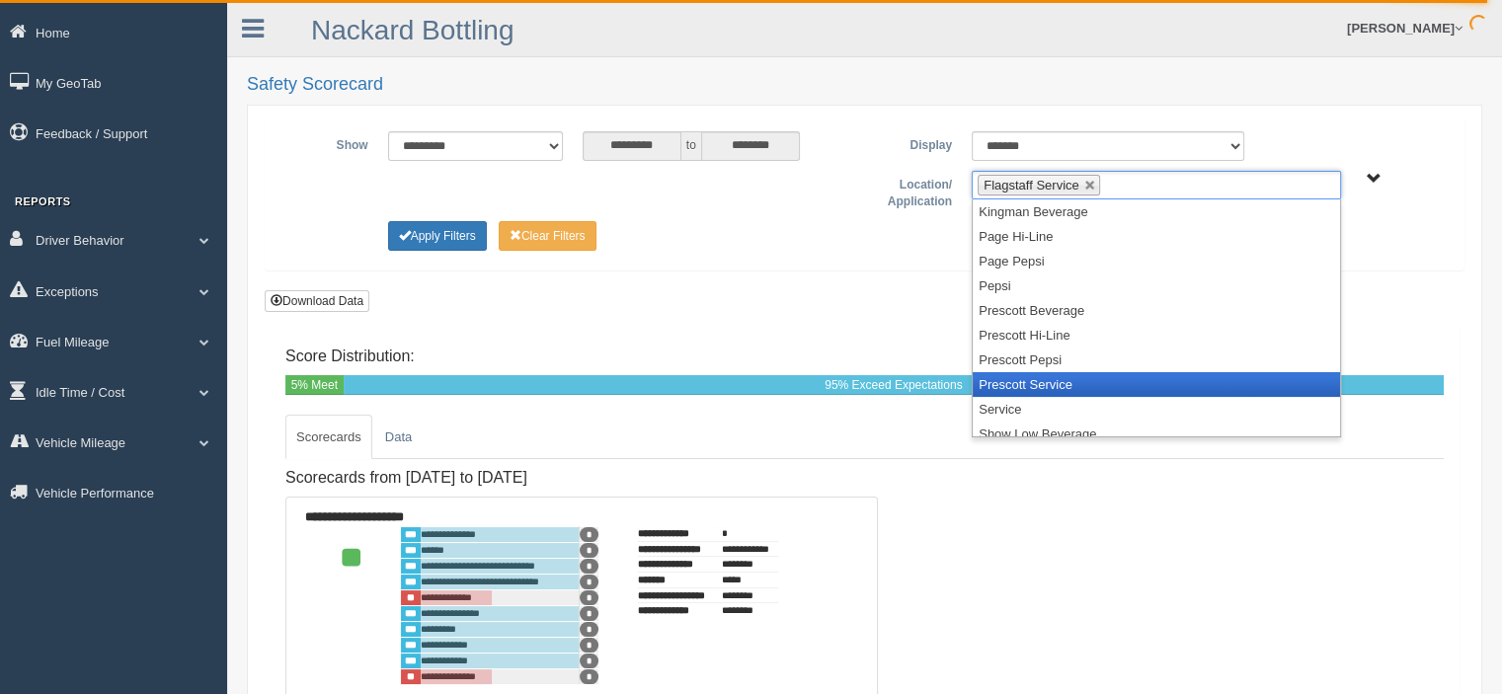
click at [1020, 386] on li "Prescott Service" at bounding box center [1156, 384] width 367 height 25
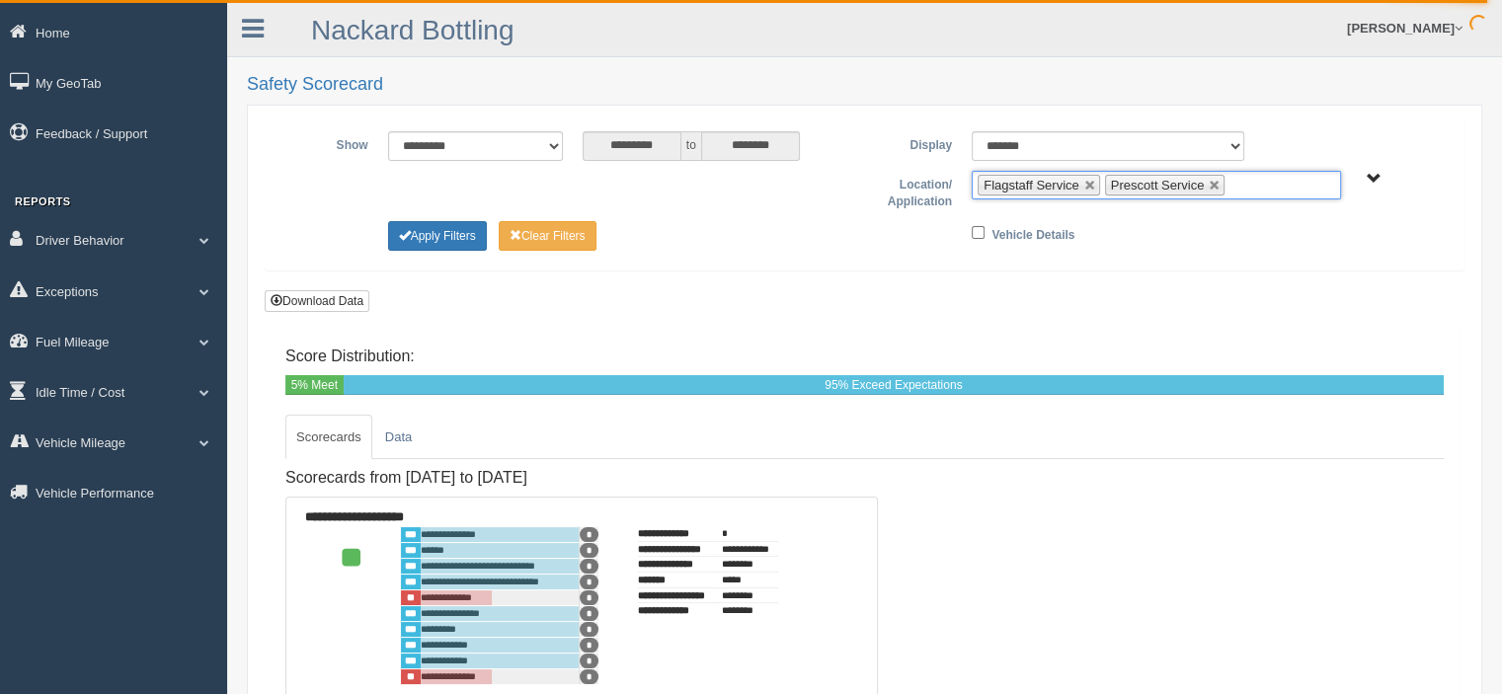
click at [1247, 180] on input "text" at bounding box center [1242, 185] width 25 height 25
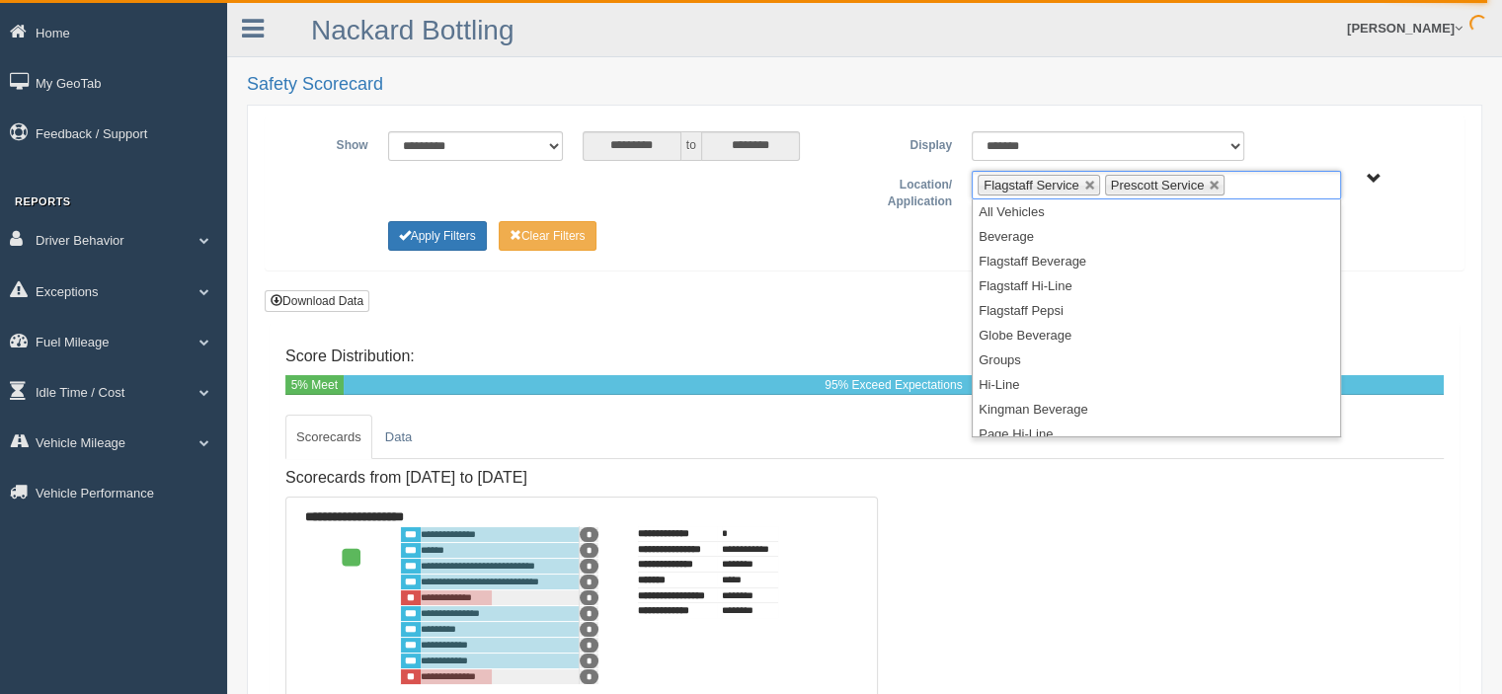
scroll to position [257, 0]
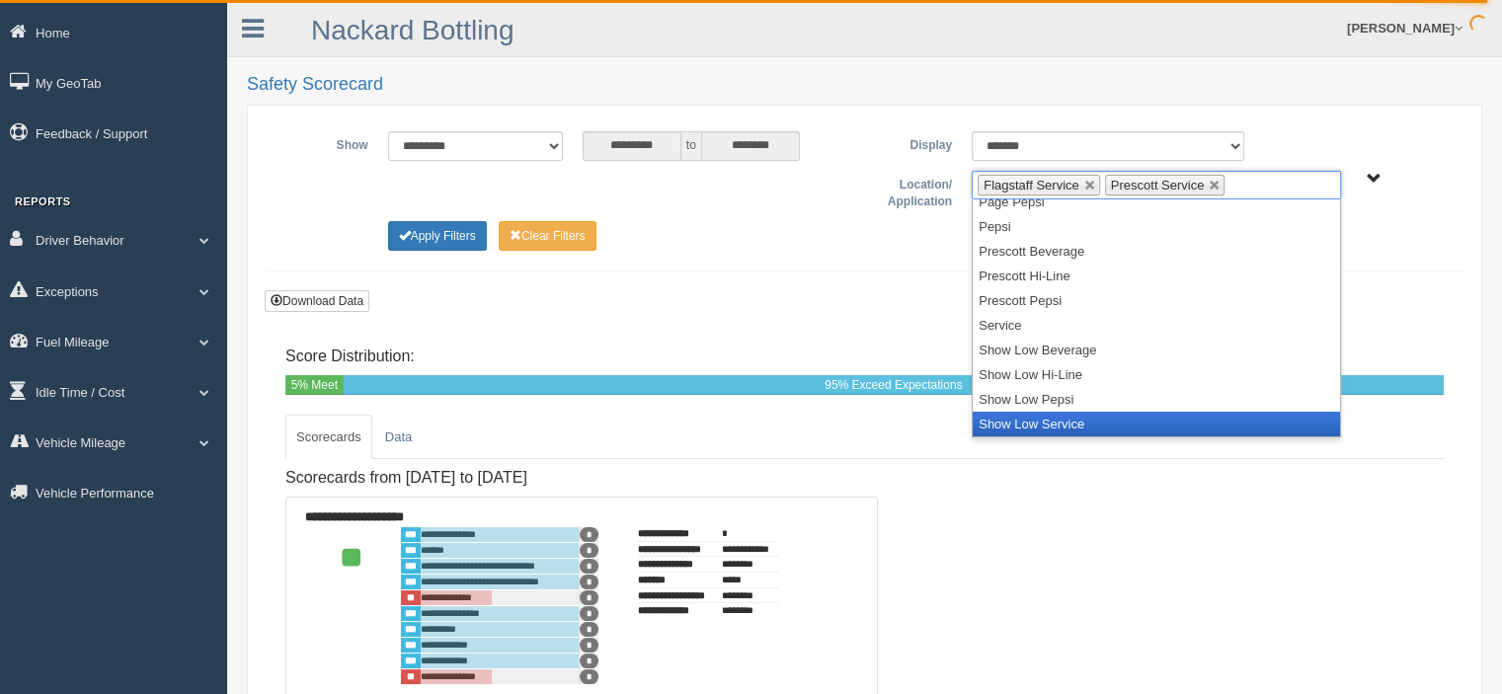
click at [1055, 422] on li "Show Low Service" at bounding box center [1156, 424] width 367 height 25
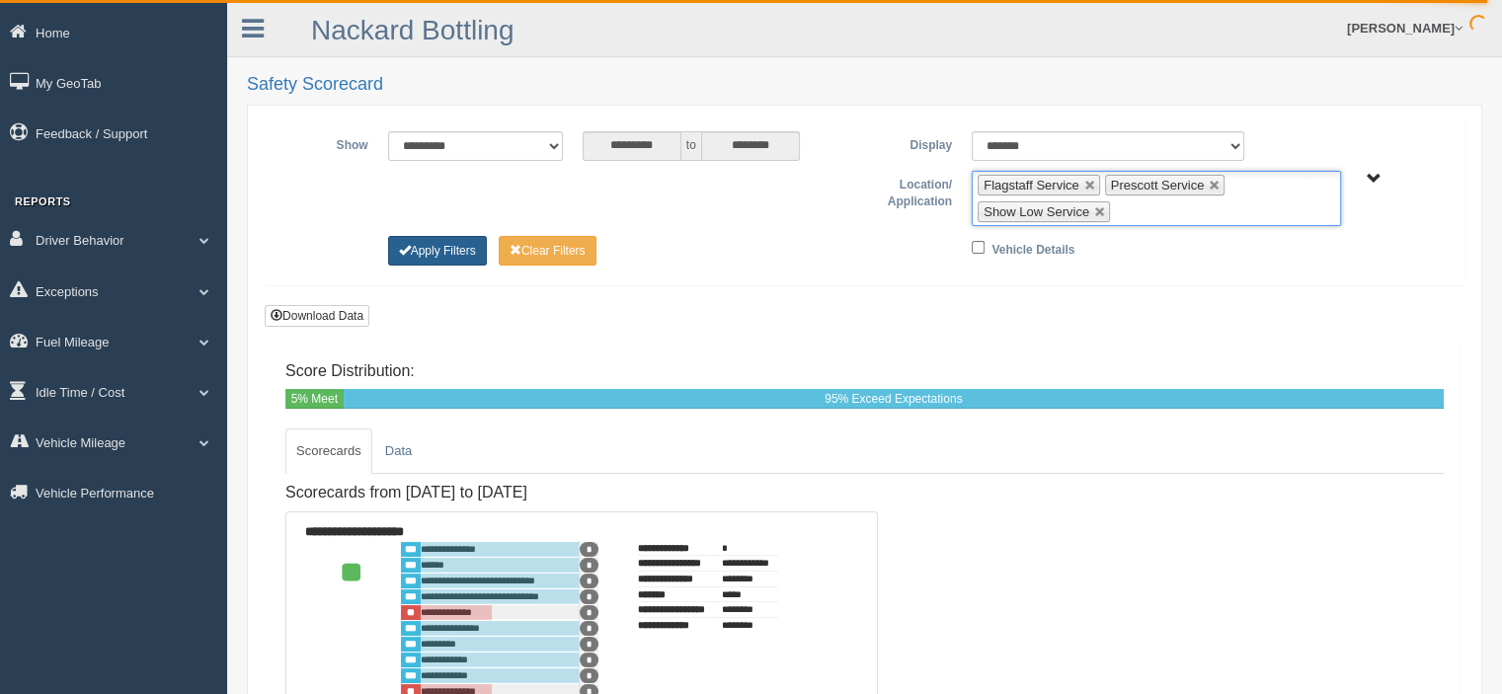
click at [455, 244] on button "Apply Filters" at bounding box center [437, 251] width 99 height 30
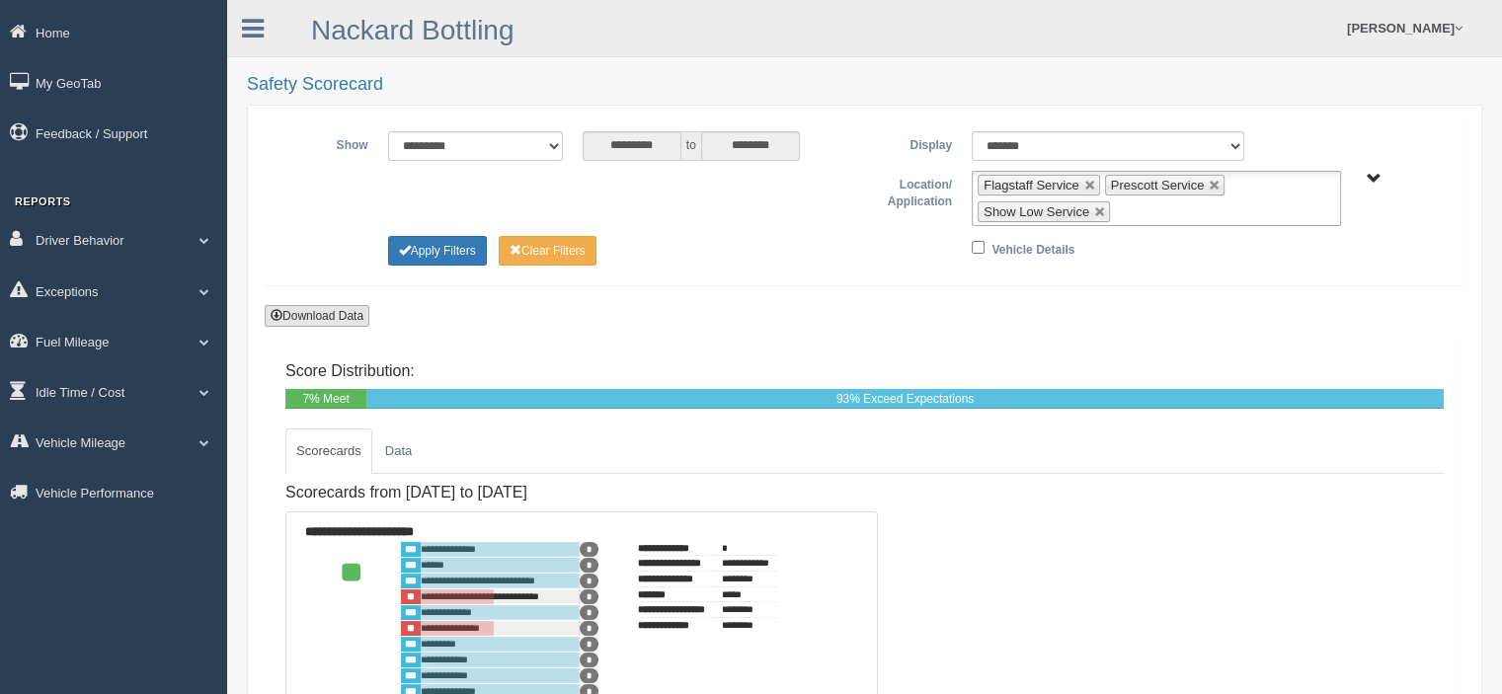
click at [345, 315] on button "Download Data" at bounding box center [317, 316] width 105 height 22
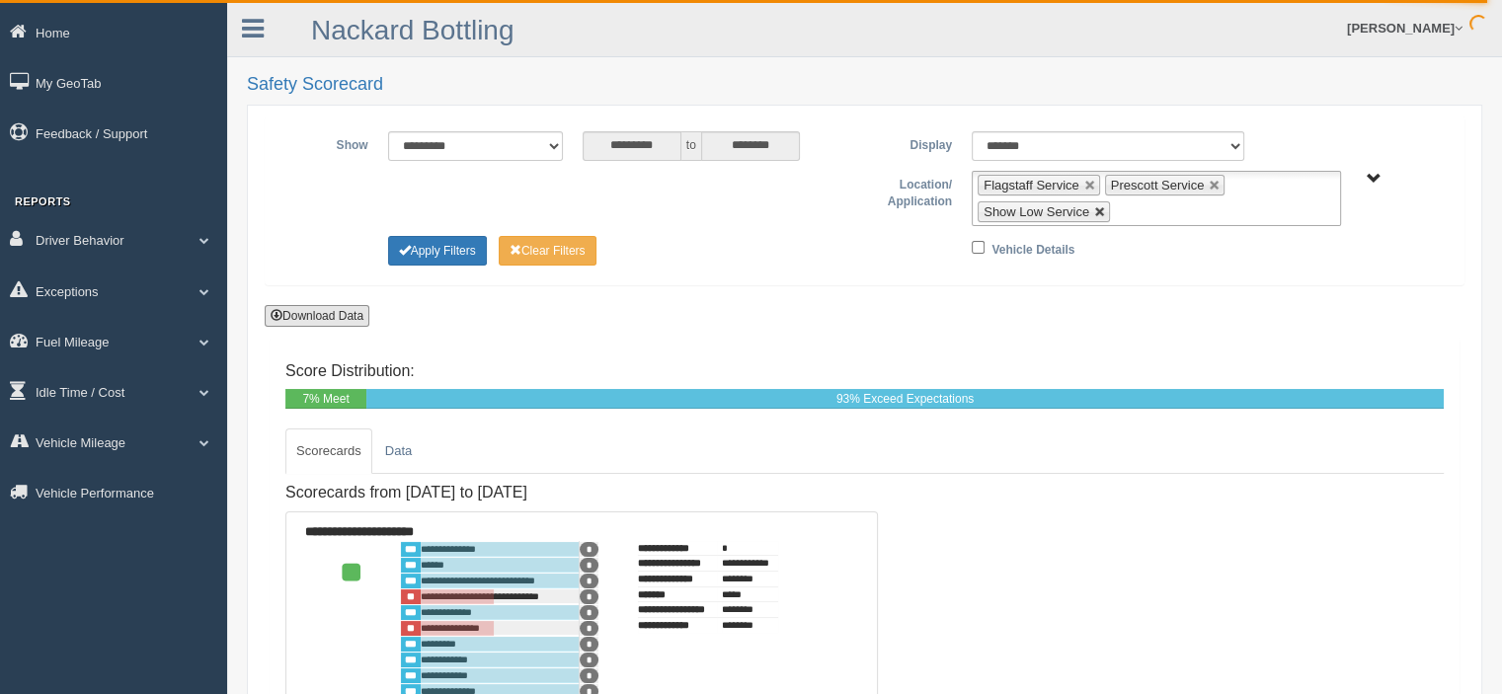
click at [1095, 209] on link at bounding box center [1100, 212] width 12 height 12
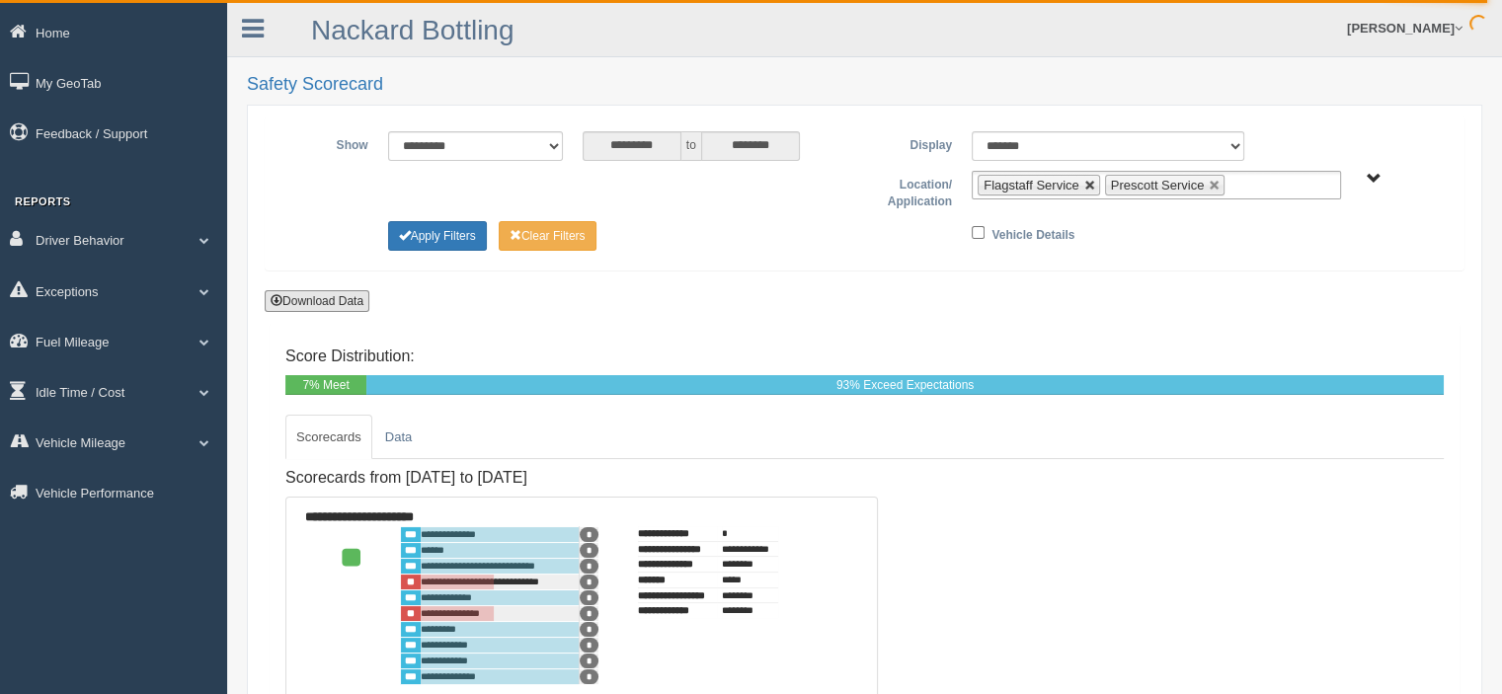
click at [1088, 182] on link at bounding box center [1091, 186] width 12 height 12
click at [1088, 182] on link at bounding box center [1089, 186] width 12 height 12
type input "**********"
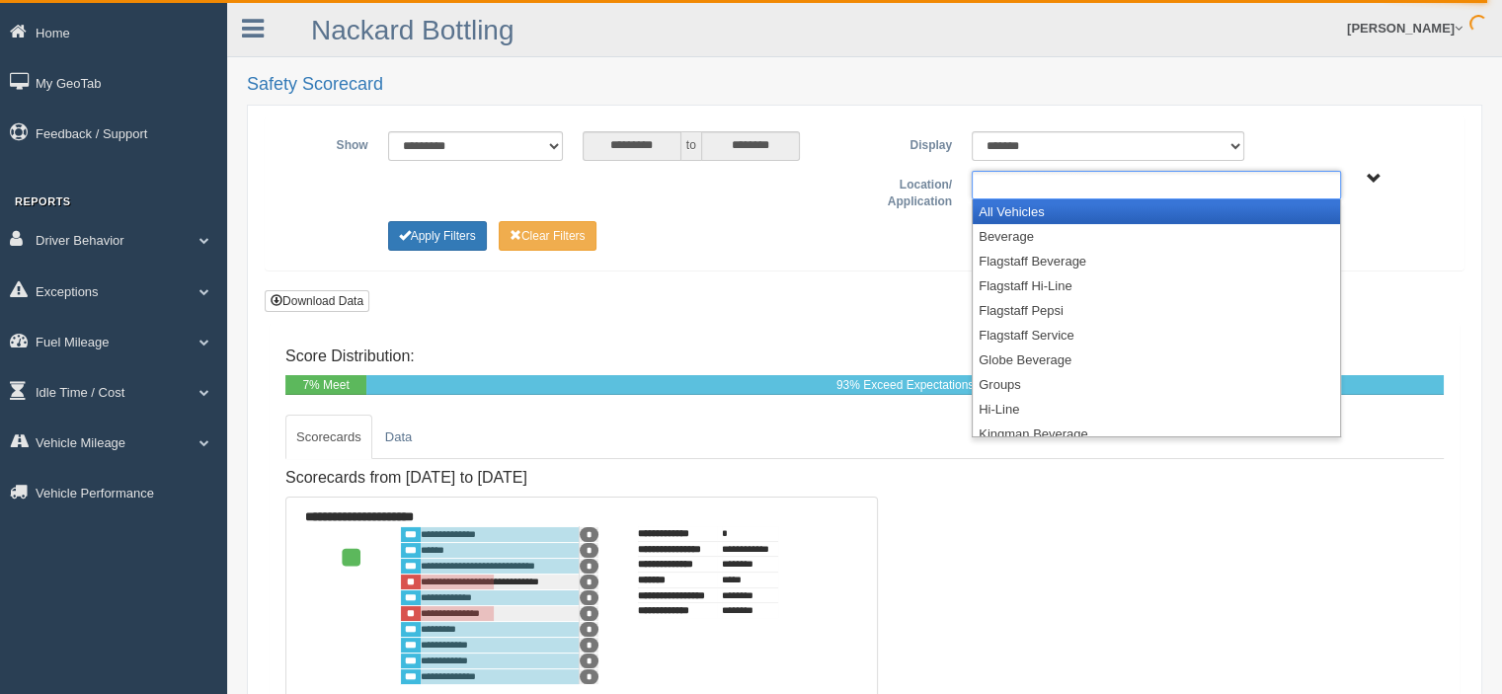
click at [1062, 184] on input "text" at bounding box center [1020, 185] width 85 height 25
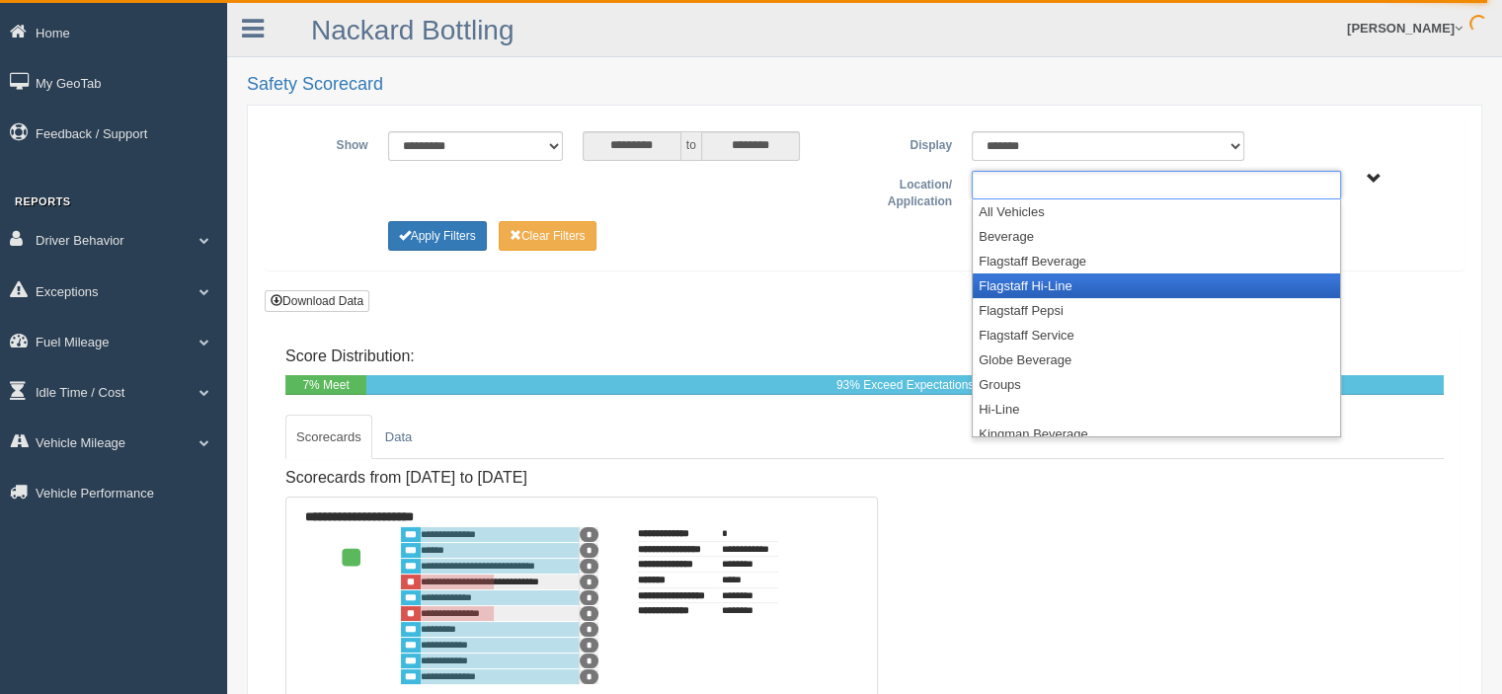
click at [1034, 285] on li "Flagstaff Hi-Line" at bounding box center [1156, 286] width 367 height 25
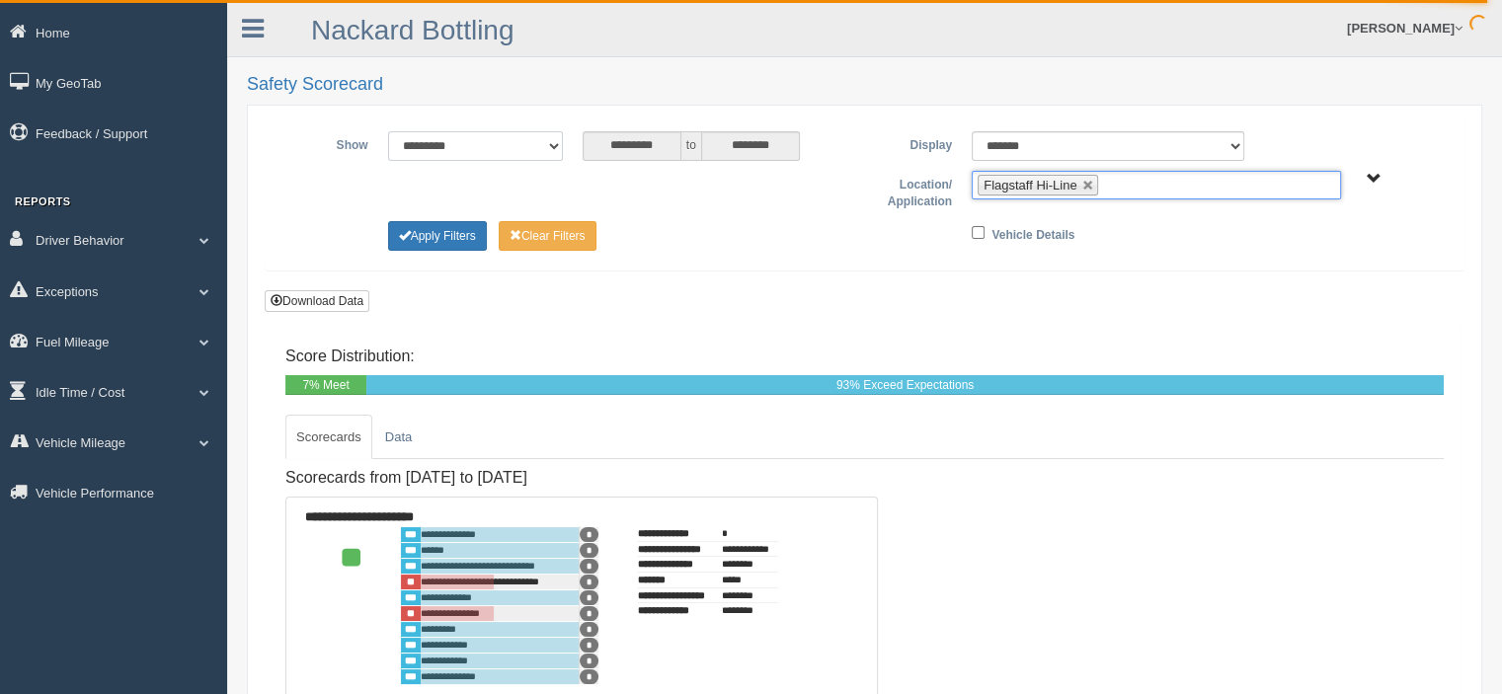
click at [547, 142] on select "**********" at bounding box center [475, 146] width 175 height 30
select select "**********"
click at [388, 131] on select "**********" at bounding box center [475, 146] width 175 height 30
type input "********"
type input "*********"
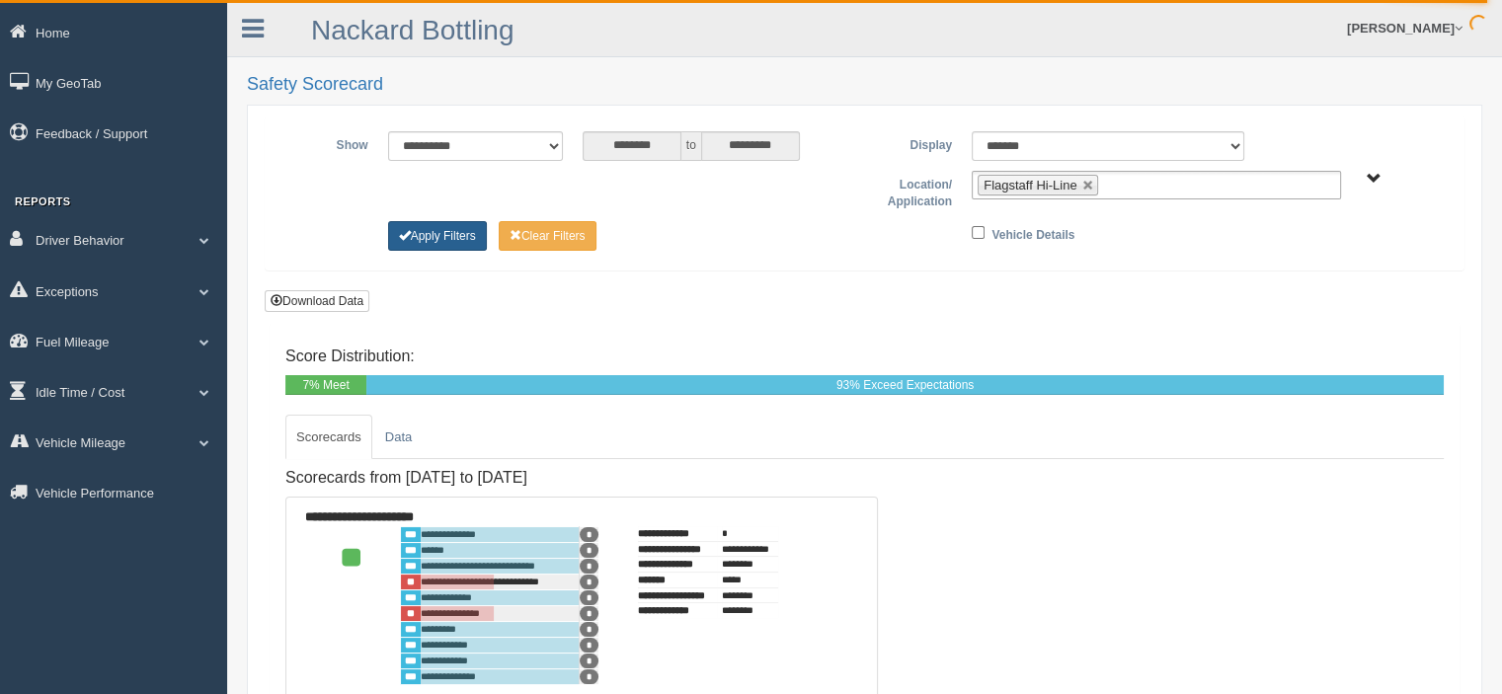
click at [470, 228] on button "Apply Filters" at bounding box center [437, 236] width 99 height 30
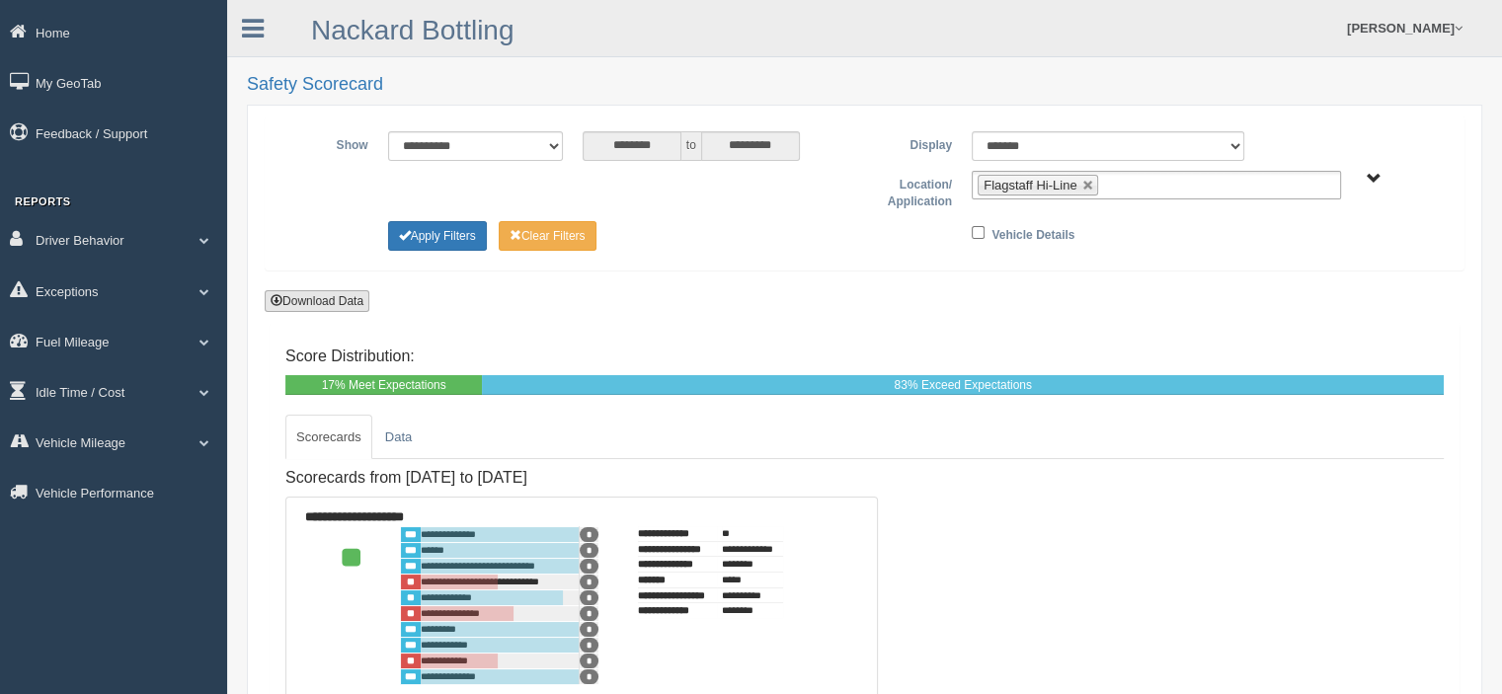
click at [326, 295] on button "Download Data" at bounding box center [317, 301] width 105 height 22
